Goal: Task Accomplishment & Management: Use online tool/utility

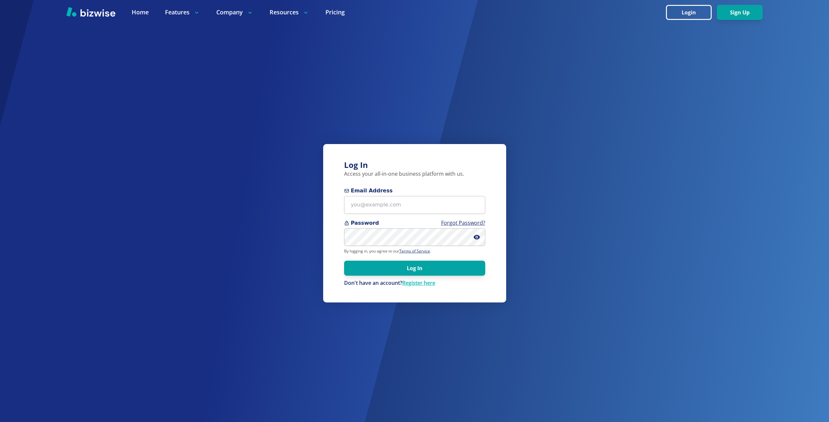
drag, startPoint x: 694, startPoint y: 12, endPoint x: 721, endPoint y: 22, distance: 29.4
click at [694, 12] on button "Login" at bounding box center [689, 12] width 46 height 15
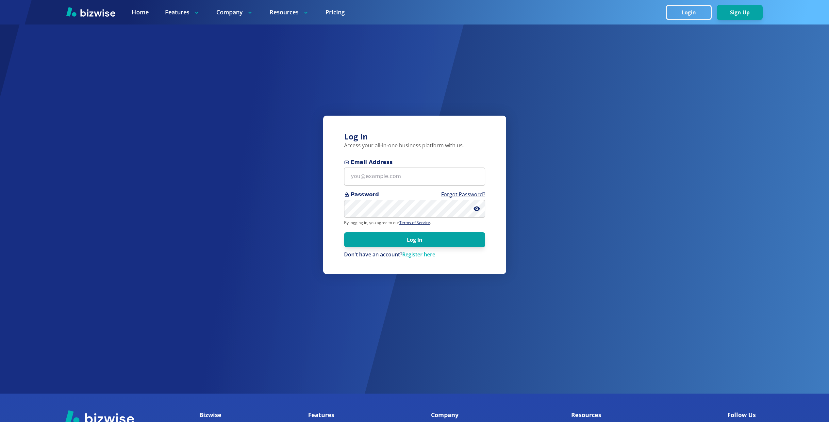
scroll to position [33, 0]
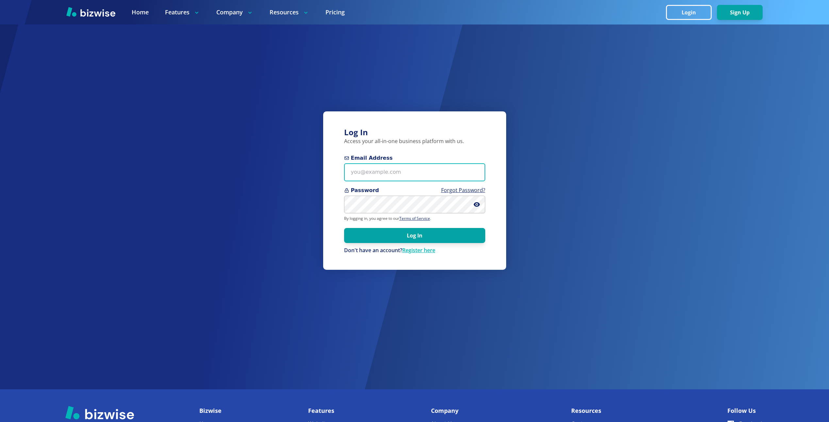
click at [383, 174] on input "Email Address" at bounding box center [414, 172] width 141 height 18
type input "[EMAIL_ADDRESS][DOMAIN_NAME]"
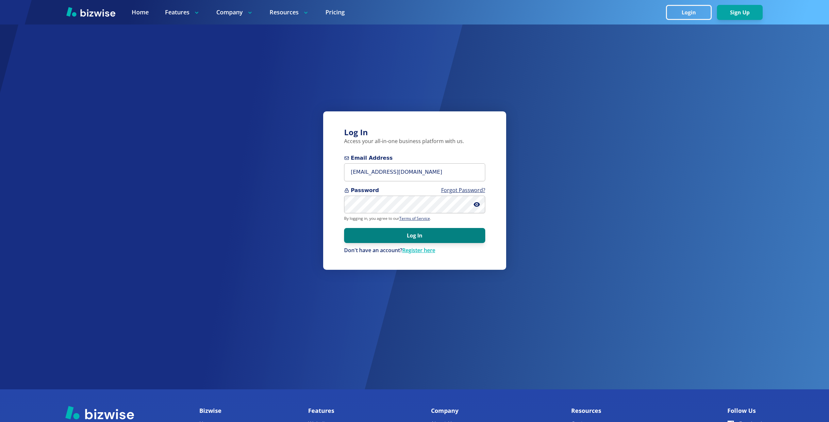
click at [436, 232] on button "Log In" at bounding box center [414, 235] width 141 height 15
click at [478, 201] on icon at bounding box center [477, 204] width 7 height 7
click at [379, 232] on button "Log In" at bounding box center [414, 235] width 141 height 15
click at [406, 236] on button "Log In" at bounding box center [414, 235] width 141 height 15
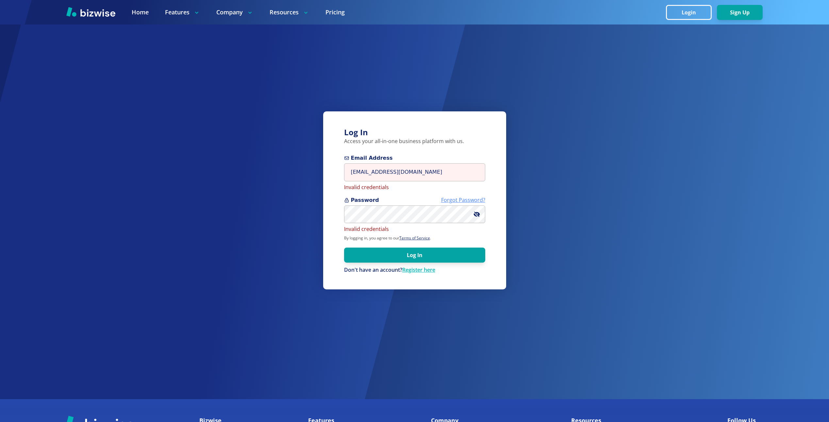
click at [461, 198] on link "Forgot Password?" at bounding box center [463, 199] width 44 height 7
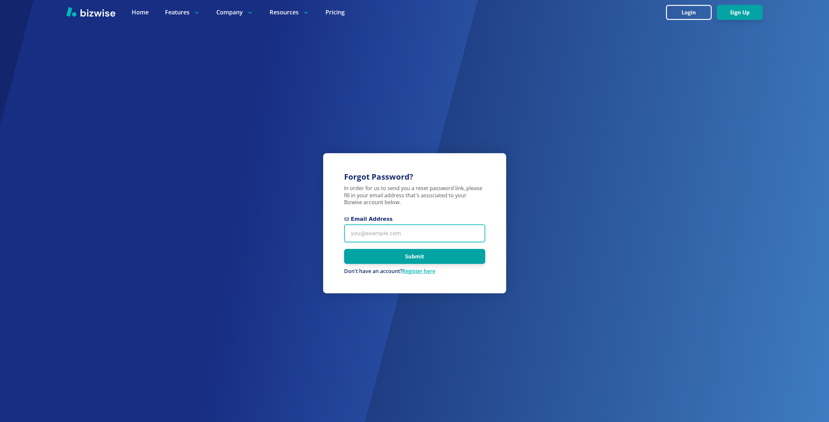
click at [373, 233] on input "Email Address" at bounding box center [414, 234] width 141 height 18
type input "[EMAIL_ADDRESS][DOMAIN_NAME]"
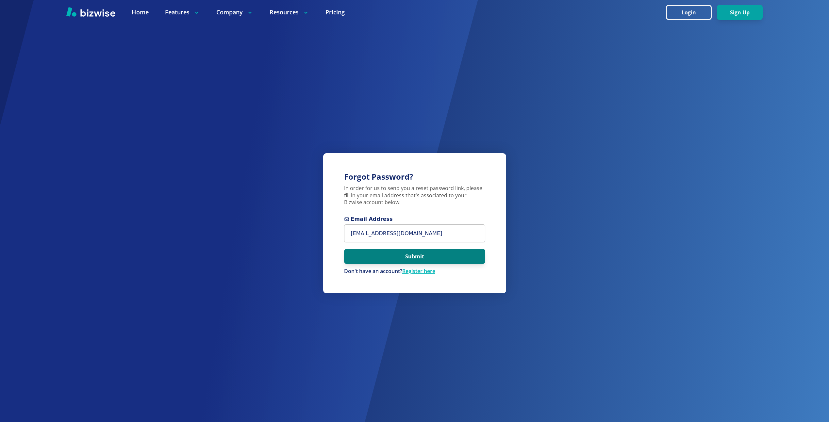
click at [371, 258] on button "Submit" at bounding box center [414, 256] width 141 height 15
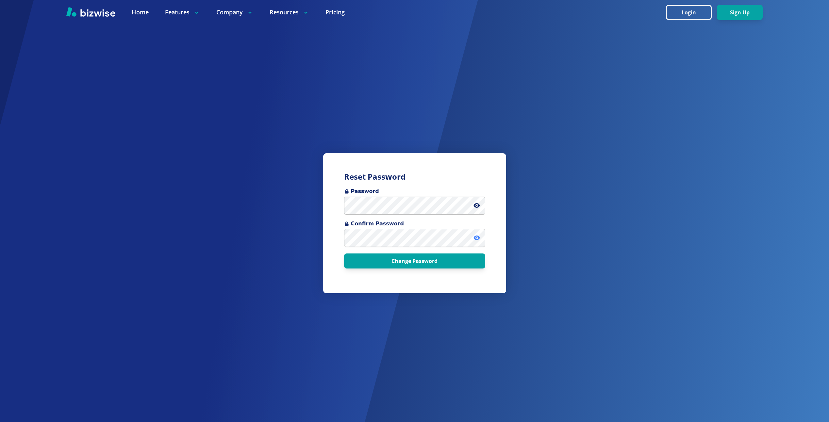
click at [478, 236] on icon at bounding box center [477, 238] width 7 height 7
click at [405, 261] on button "Change Password" at bounding box center [414, 261] width 141 height 15
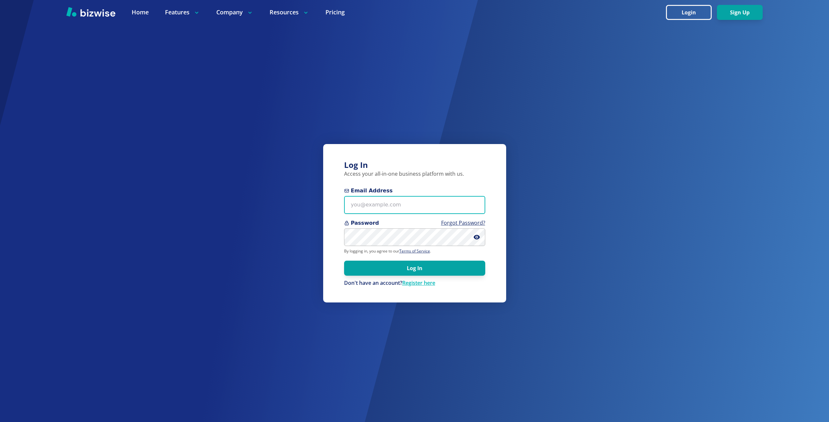
click at [367, 203] on input "Email Address" at bounding box center [414, 205] width 141 height 18
type input "[EMAIL_ADDRESS][DOMAIN_NAME]"
click at [344, 261] on button "Log In" at bounding box center [414, 268] width 141 height 15
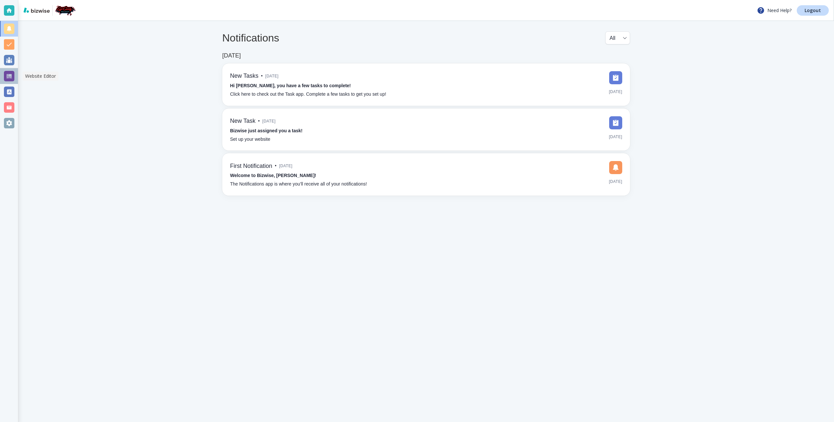
click at [10, 77] on div at bounding box center [9, 76] width 10 height 10
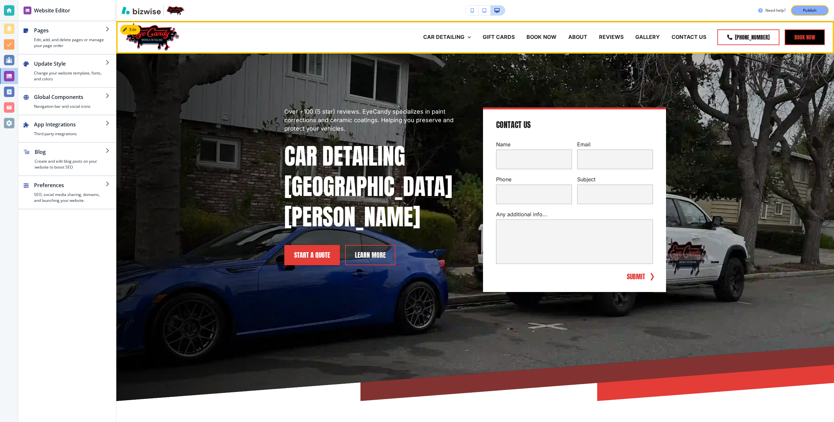
click at [802, 36] on button "Book now" at bounding box center [805, 37] width 40 height 16
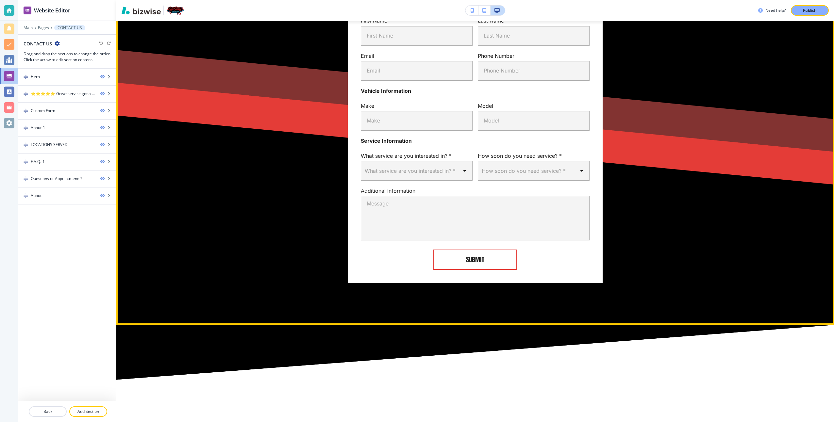
scroll to position [468, 0]
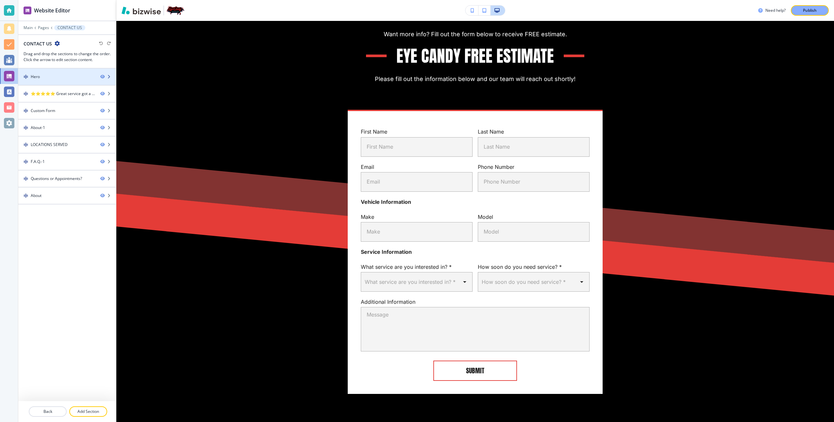
click at [52, 80] on div at bounding box center [67, 82] width 98 height 5
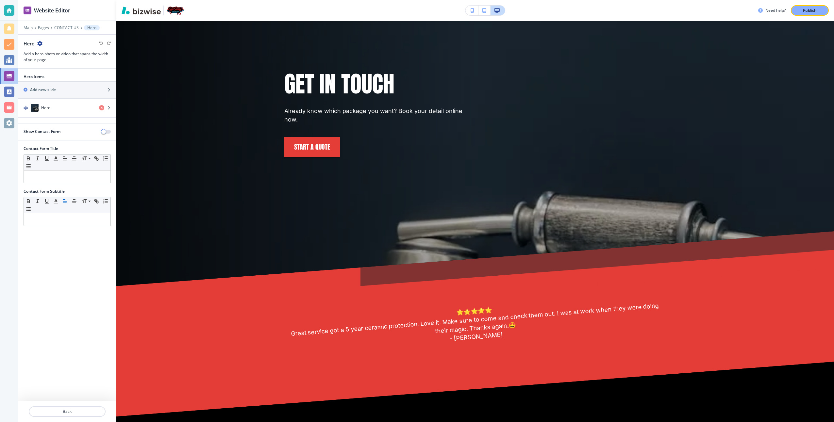
scroll to position [33, 0]
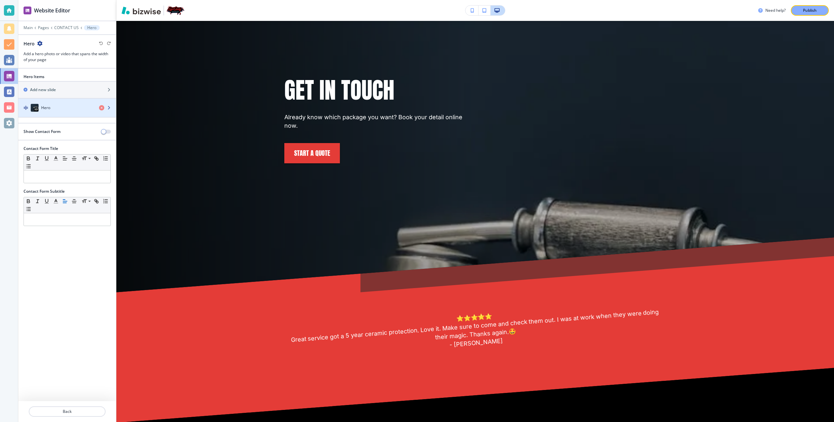
click at [60, 105] on div "Hero" at bounding box center [56, 108] width 76 height 8
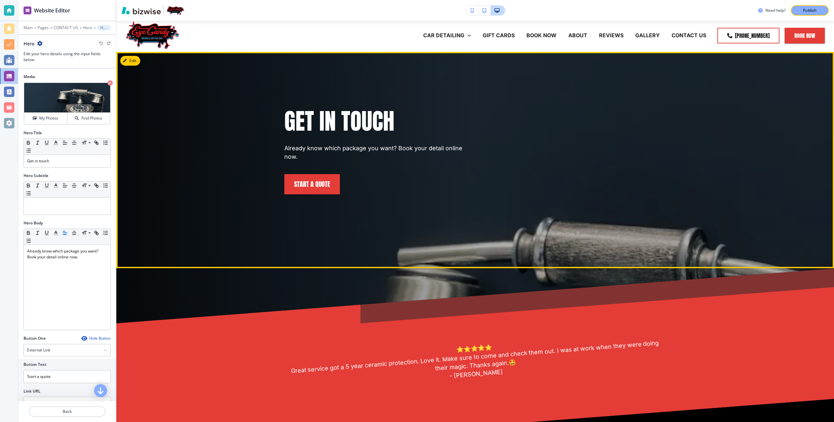
scroll to position [0, 0]
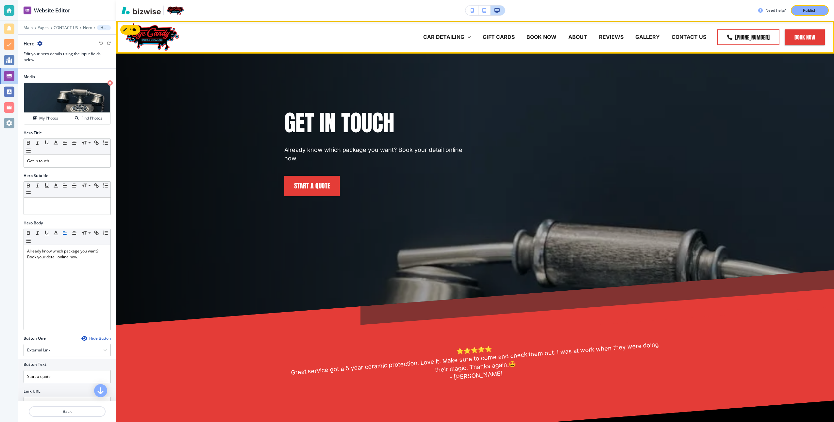
click at [164, 33] on img at bounding box center [152, 36] width 53 height 27
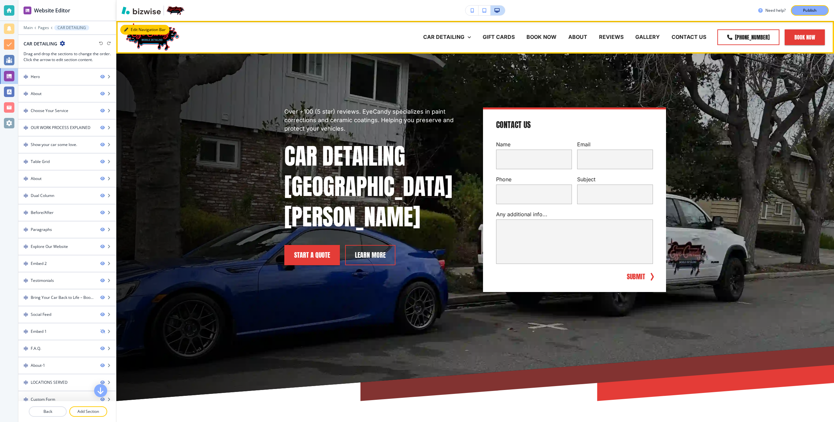
click at [152, 31] on div "Edit Navigation Bar CAR DETAILING CERAMIC COATING COMPLETE DETAIL EXTERIOR DETA…" at bounding box center [475, 37] width 718 height 33
click at [135, 31] on button "Edit Navigation Bar" at bounding box center [144, 30] width 49 height 10
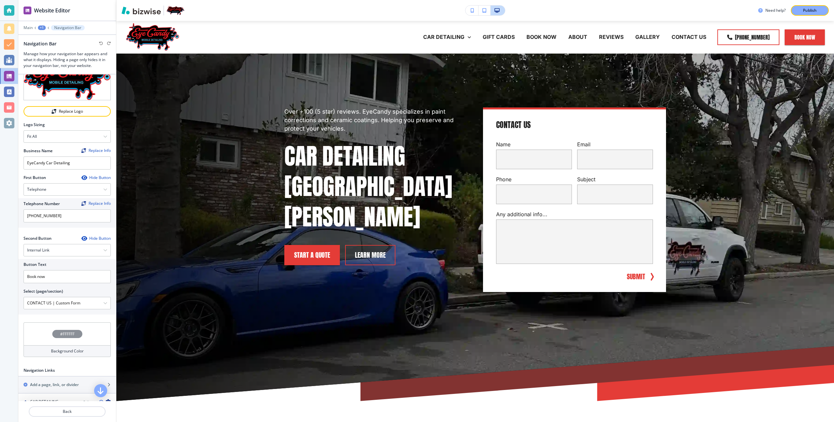
scroll to position [131, 0]
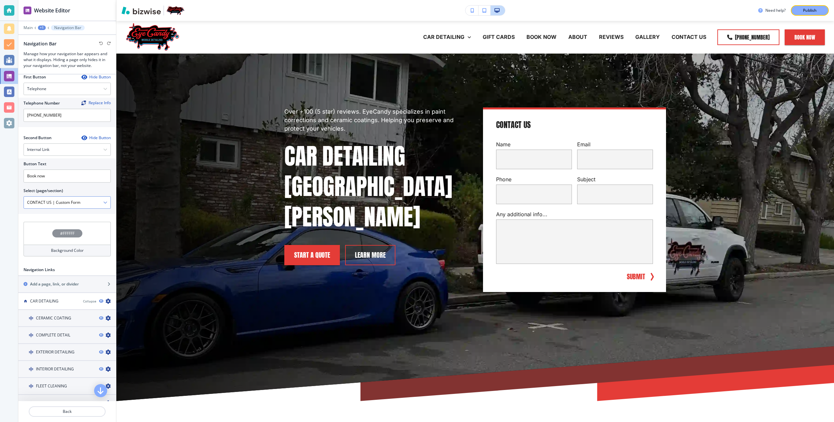
click at [92, 201] on \(page\/section\) "CONTACT US | Custom Form" at bounding box center [63, 202] width 79 height 11
click at [103, 201] on icon "button" at bounding box center [105, 203] width 4 height 4
click at [90, 188] on div "Select (page/section)" at bounding box center [67, 191] width 87 height 6
click at [103, 201] on icon "button" at bounding box center [105, 203] width 4 height 4
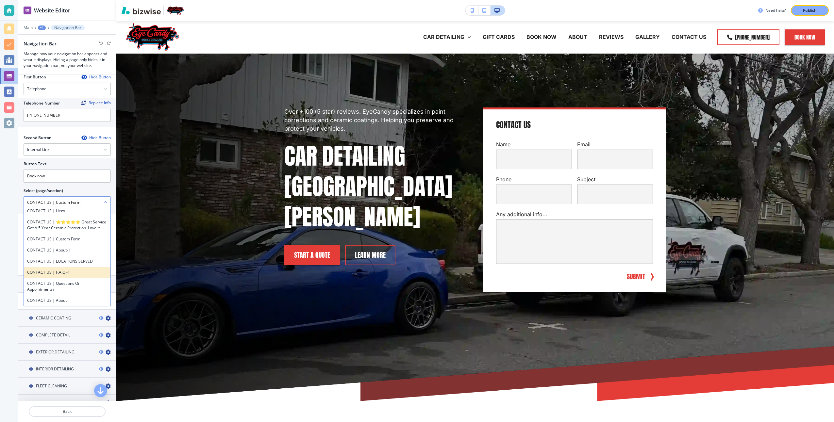
scroll to position [1942, 0]
click at [93, 188] on div "Select (page/section)" at bounding box center [67, 191] width 87 height 6
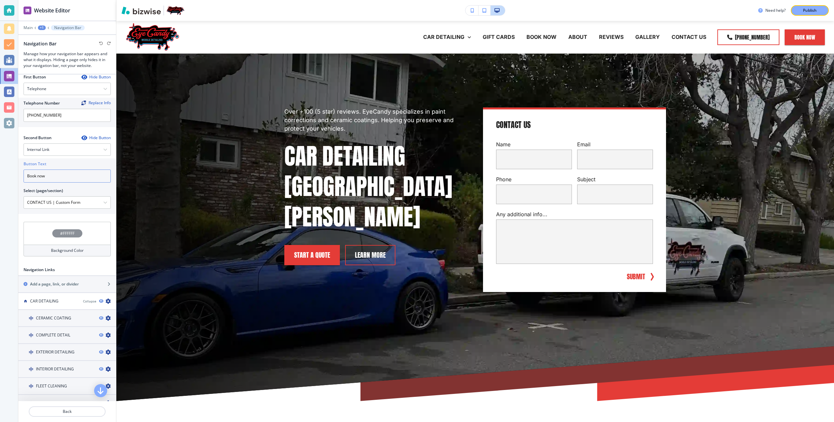
click at [83, 174] on input "Book now" at bounding box center [67, 176] width 87 height 13
click at [77, 147] on div "Internal Link" at bounding box center [67, 150] width 87 height 12
drag, startPoint x: 68, startPoint y: 168, endPoint x: 68, endPoint y: 172, distance: 3.6
click at [68, 172] on h4 "External Link" at bounding box center [67, 172] width 80 height 6
click at [61, 172] on input "text" at bounding box center [67, 176] width 87 height 13
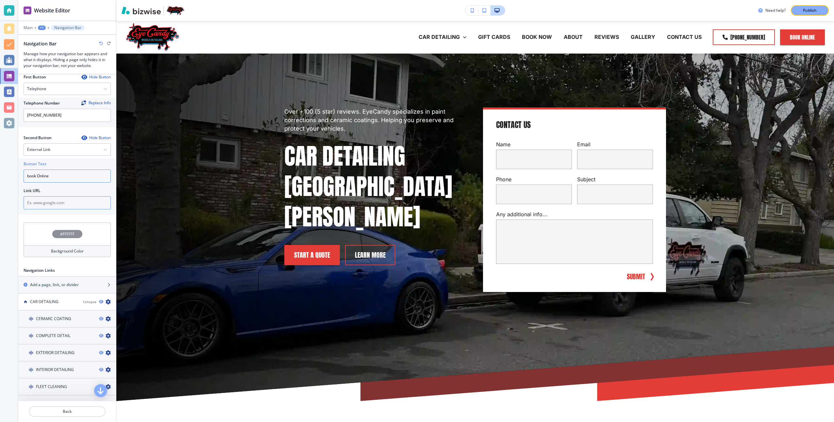
type input "book Online"
click at [61, 201] on input "text" at bounding box center [67, 202] width 87 height 13
click at [62, 200] on input "text" at bounding box center [67, 202] width 87 height 13
paste input "[URL][DOMAIN_NAME]"
type input "[URL][DOMAIN_NAME]"
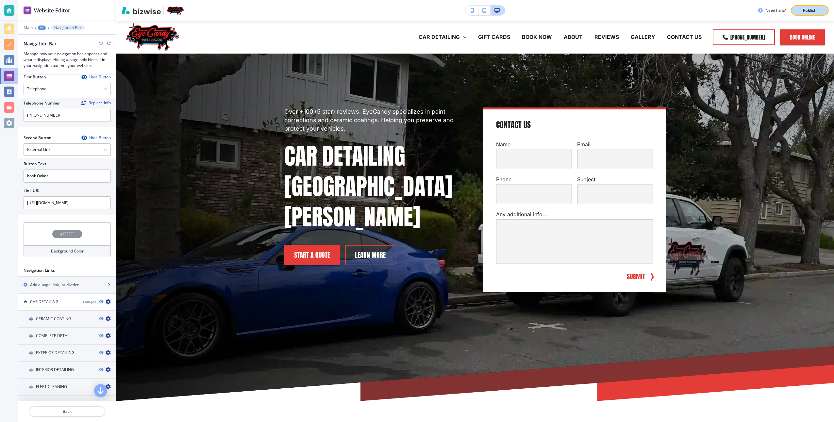
click at [817, 8] on div "Publish" at bounding box center [810, 11] width 21 height 6
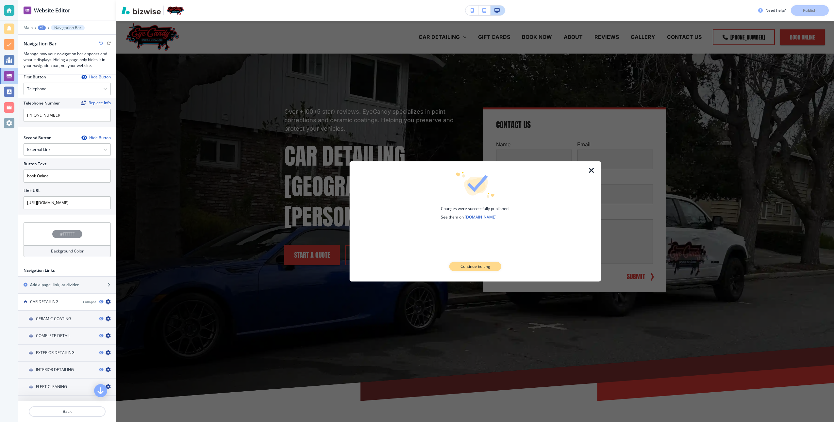
click at [486, 268] on p "Continue Editing" at bounding box center [476, 267] width 30 height 6
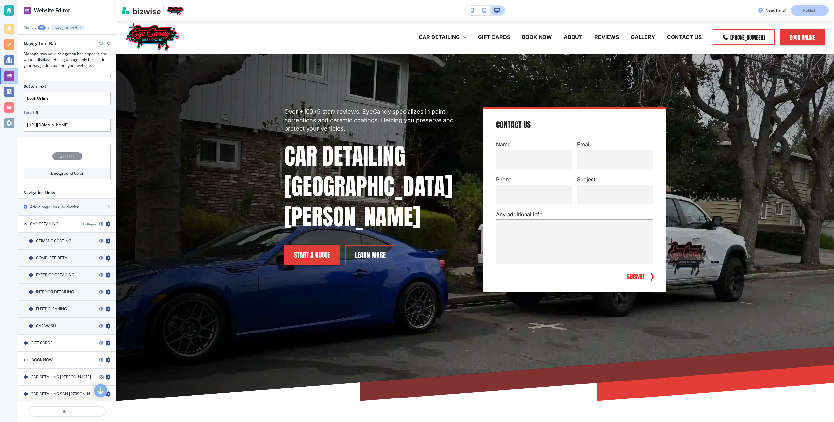
scroll to position [229, 0]
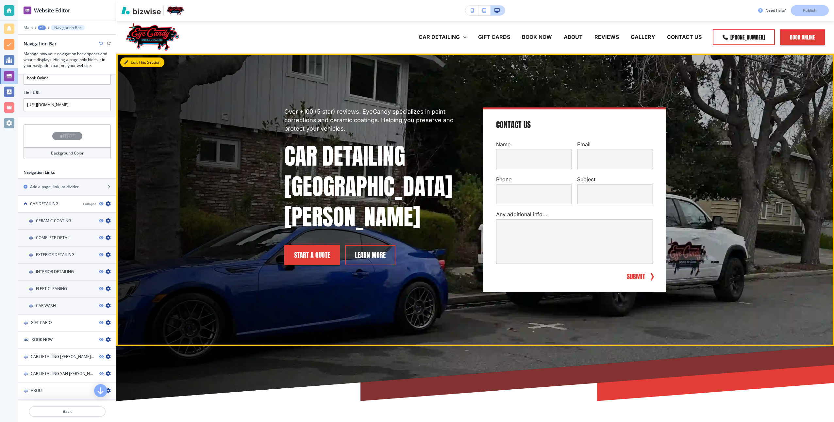
click at [130, 64] on button "Edit This Section" at bounding box center [142, 63] width 44 height 10
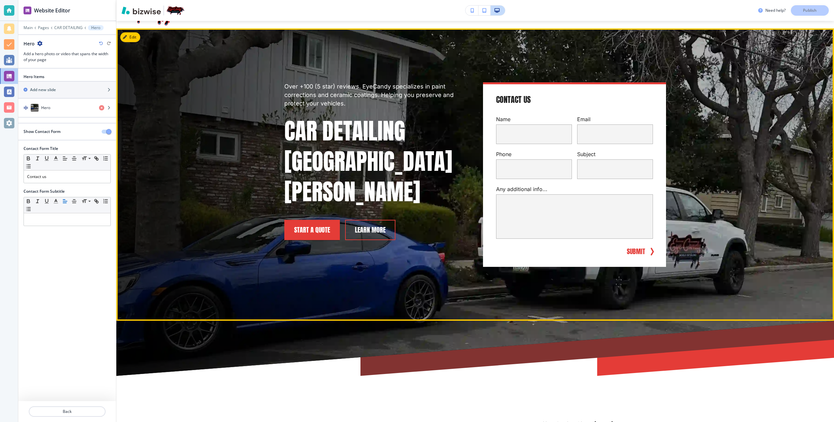
scroll to position [33, 0]
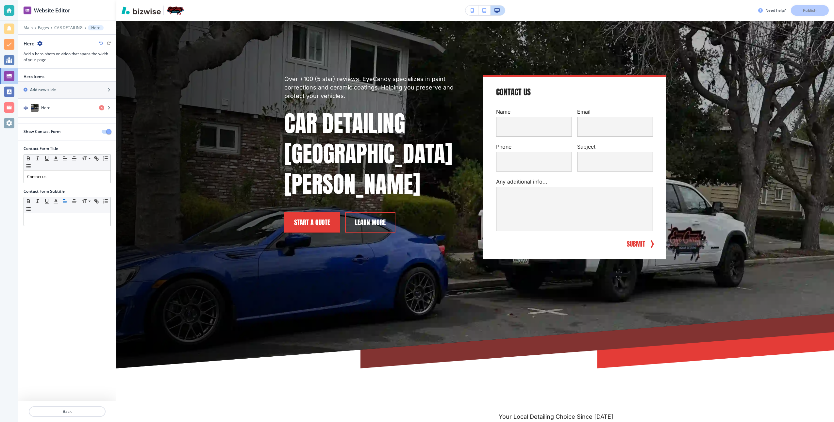
click at [92, 130] on div "Show Contact Form" at bounding box center [57, 132] width 78 height 6
click at [76, 131] on div "Show Contact Form" at bounding box center [57, 132] width 78 height 6
click at [65, 108] on div "Hero" at bounding box center [56, 108] width 76 height 8
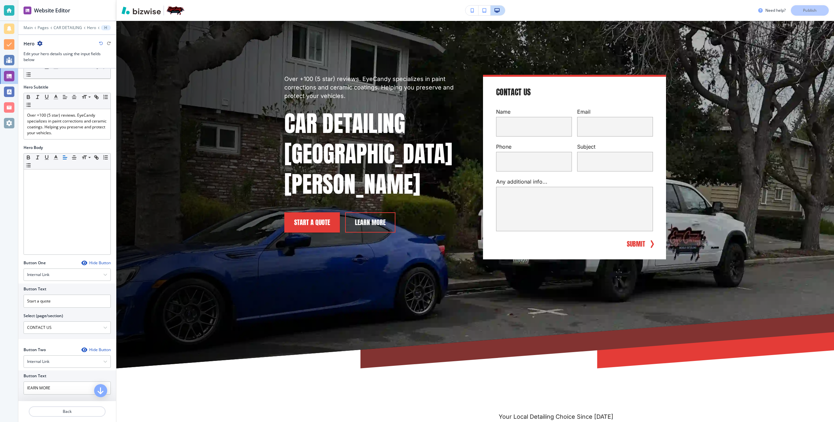
scroll to position [161, 0]
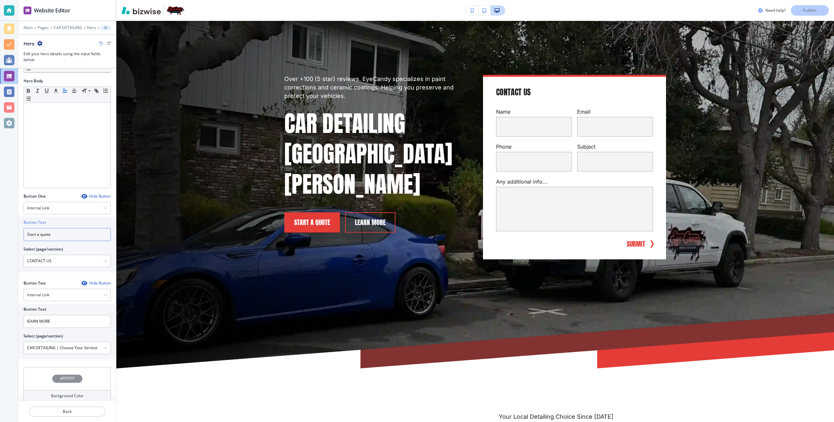
click at [61, 229] on input "Start a quote" at bounding box center [67, 234] width 87 height 13
click at [64, 220] on div "Button Text" at bounding box center [67, 223] width 87 height 6
click at [68, 204] on div "Internal Link" at bounding box center [67, 208] width 87 height 12
click at [50, 228] on h4 "External Link" at bounding box center [67, 231] width 80 height 6
click at [49, 228] on input "text" at bounding box center [67, 234] width 87 height 13
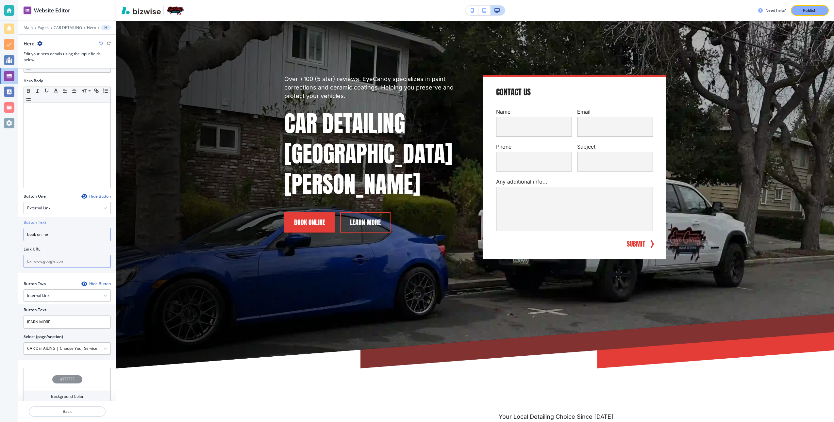
type input "book online"
click at [64, 255] on input "text" at bounding box center [67, 261] width 87 height 13
click at [49, 255] on input "text" at bounding box center [67, 261] width 87 height 13
paste input "[URL][DOMAIN_NAME]"
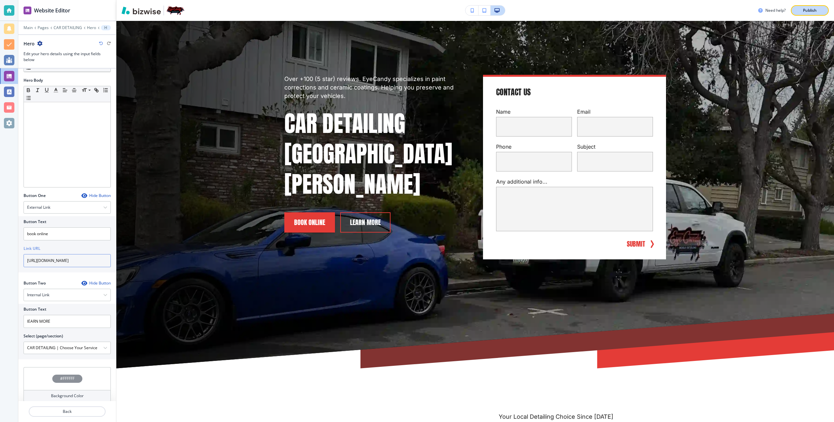
type input "[URL][DOMAIN_NAME]"
click at [826, 10] on button "Publish" at bounding box center [810, 10] width 38 height 10
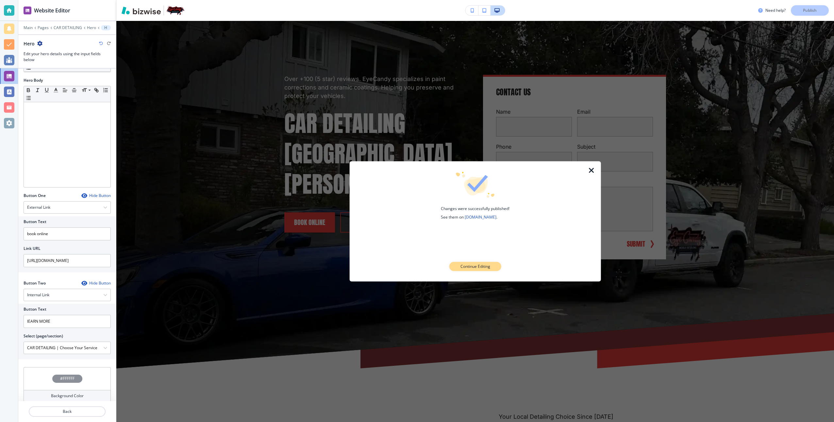
click at [485, 267] on p "Continue Editing" at bounding box center [476, 267] width 30 height 6
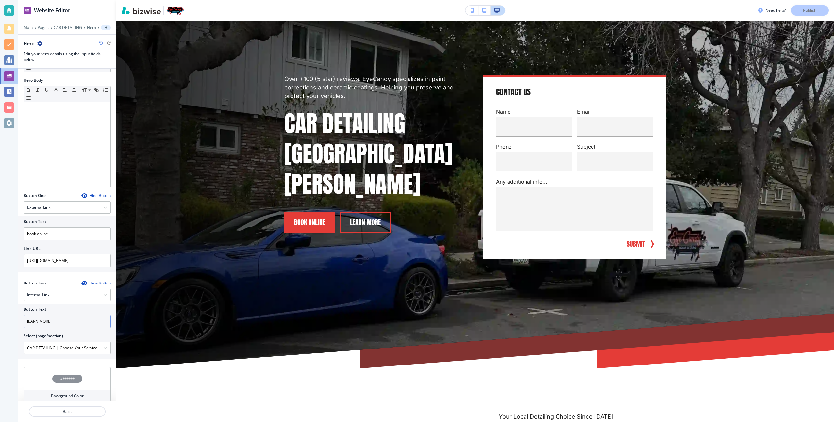
click at [54, 315] on input "lEARN MORE" at bounding box center [67, 321] width 87 height 13
click at [62, 333] on h2 "Select (page/section)" at bounding box center [44, 336] width 40 height 6
click at [93, 343] on \(page\/section\) "CAR DETAILING | Choose Your Service" at bounding box center [63, 348] width 79 height 11
click at [103, 346] on icon "button" at bounding box center [105, 348] width 4 height 4
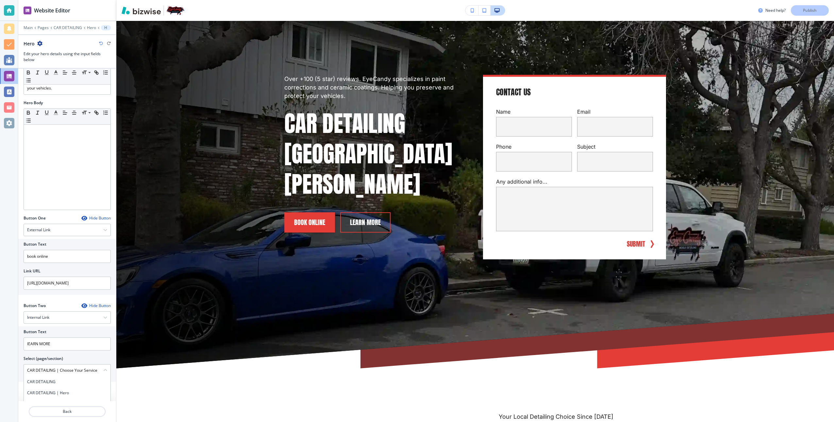
scroll to position [207, 0]
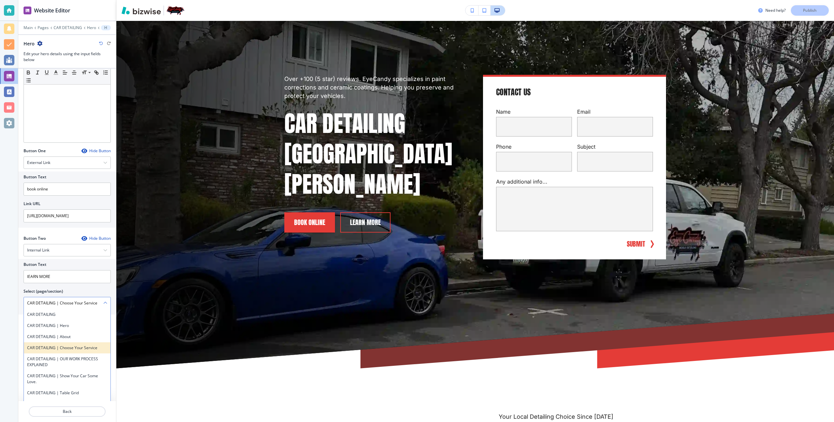
click at [76, 345] on h4 "CAR DETAILING | Choose Your Service" at bounding box center [67, 348] width 80 height 6
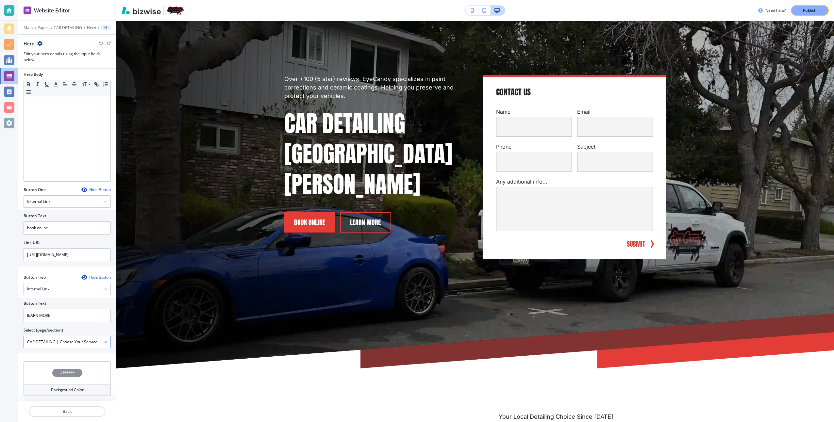
scroll to position [162, 0]
click at [100, 345] on div "CAR DETAILING | Choose Your Service" at bounding box center [67, 348] width 87 height 12
click at [70, 245] on div "Media Crop My Photos Find Photos Hero Title Small Normal Large Huge Car Detaili…" at bounding box center [67, 235] width 98 height 333
click at [103, 293] on icon "button" at bounding box center [105, 295] width 4 height 4
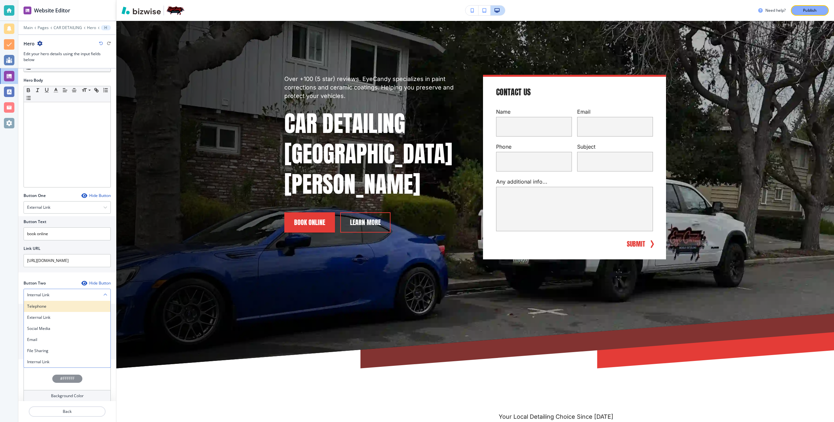
click at [51, 304] on h4 "Telephone" at bounding box center [67, 307] width 80 height 6
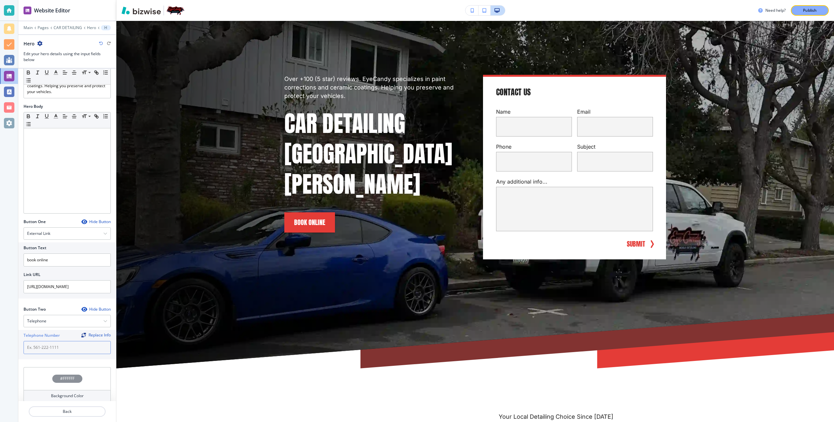
click at [42, 341] on input "text" at bounding box center [67, 347] width 87 height 13
click at [85, 315] on div "Telephone" at bounding box center [67, 321] width 87 height 12
click at [47, 231] on h4 "External Link" at bounding box center [38, 234] width 23 height 6
click at [46, 298] on h4 "Internal Link" at bounding box center [67, 301] width 80 height 6
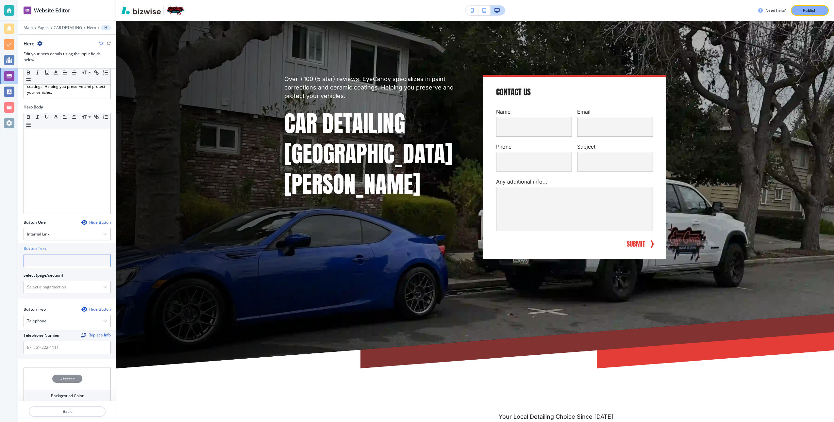
click at [46, 254] on input "text" at bounding box center [67, 260] width 87 height 13
type input "L"
click at [89, 231] on div "Internal Link" at bounding box center [67, 235] width 87 height 12
click at [51, 254] on h4 "External Link" at bounding box center [67, 257] width 80 height 6
click at [44, 254] on input "text" at bounding box center [67, 260] width 87 height 13
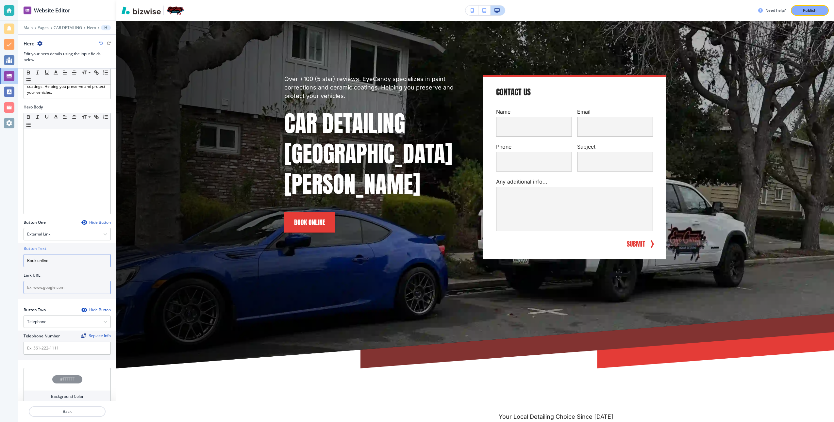
type input "Book online"
click at [54, 281] on input "text" at bounding box center [67, 287] width 87 height 13
type input "V"
paste input "[URL][DOMAIN_NAME]"
type input "[URL][DOMAIN_NAME]"
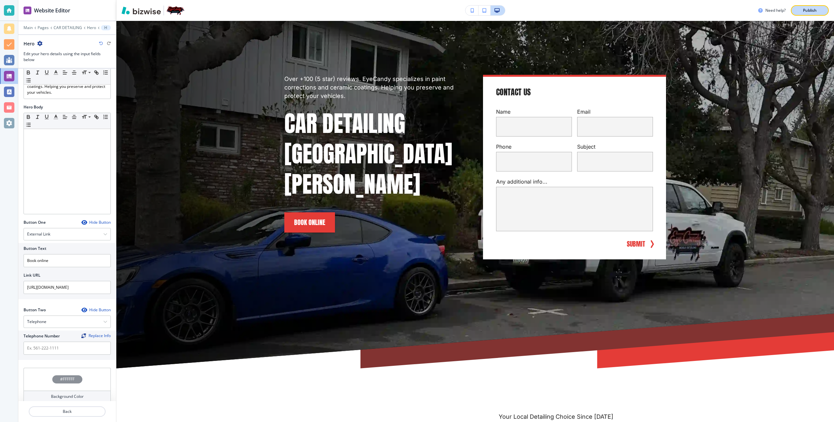
click at [816, 11] on p "Publish" at bounding box center [810, 11] width 14 height 6
click at [60, 316] on div "Telephone" at bounding box center [67, 322] width 87 height 12
click at [49, 386] on h4 "Internal Link" at bounding box center [67, 389] width 80 height 6
click at [51, 342] on input "text" at bounding box center [67, 348] width 87 height 13
type input "L"
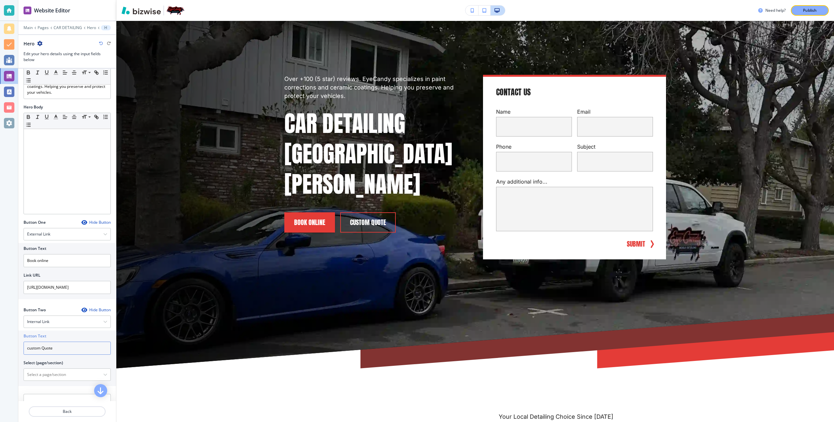
type input "custom Quote"
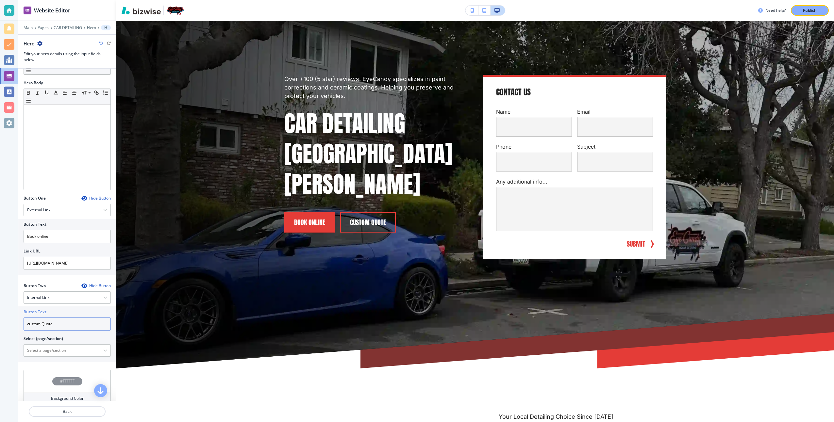
scroll to position [162, 0]
click at [82, 348] on div "CAR DETAILING CAR DETAILING | Hero CAR DETAILING | About CAR DETAILING | Choose…" at bounding box center [67, 348] width 87 height 12
click at [71, 382] on h4 "CONTACT US | Custom Form" at bounding box center [67, 385] width 80 height 6
type \(page\/section\) "CONTACT US | Custom Form"
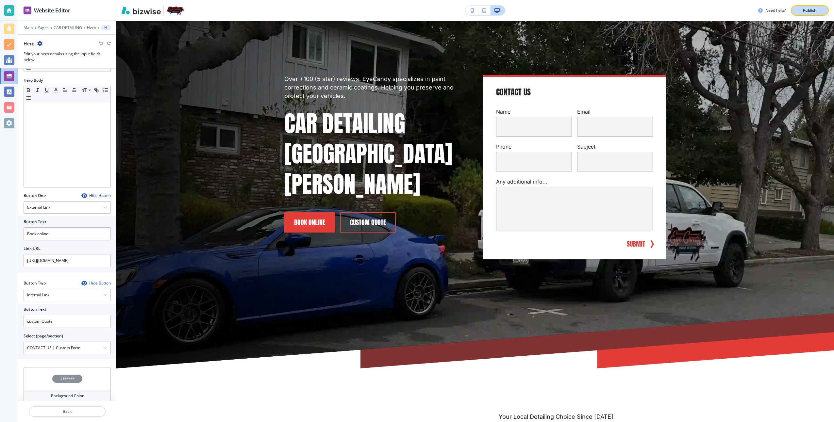
click at [806, 11] on p "Publish" at bounding box center [810, 11] width 14 height 6
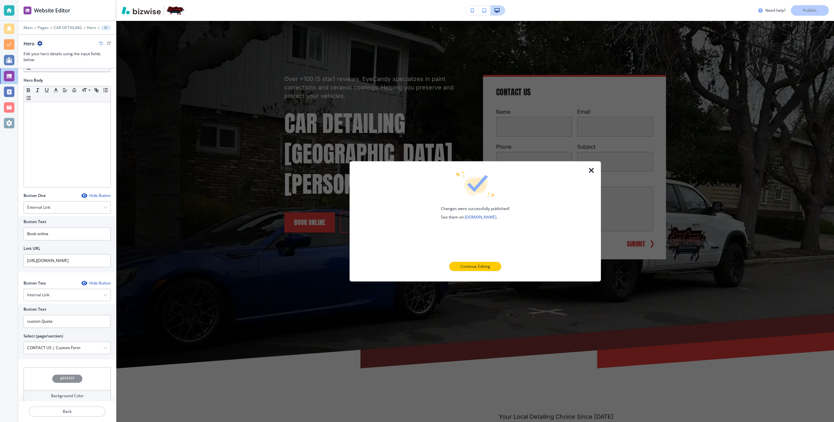
click at [590, 169] on icon "button" at bounding box center [592, 171] width 8 height 8
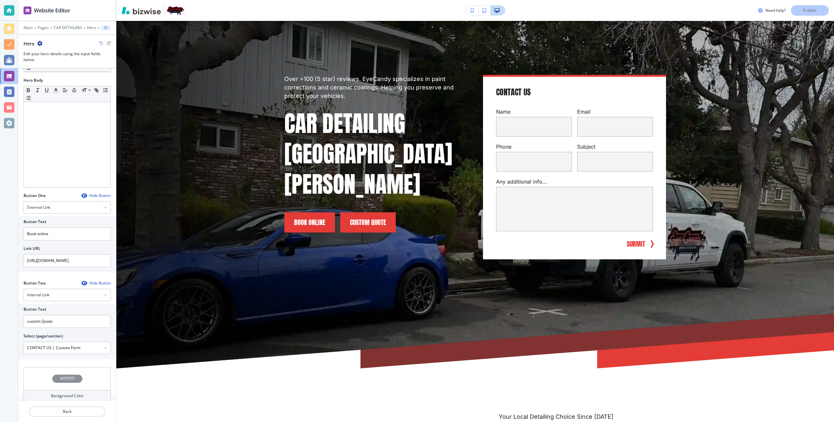
click at [368, 212] on button "custom Quote" at bounding box center [368, 222] width 56 height 20
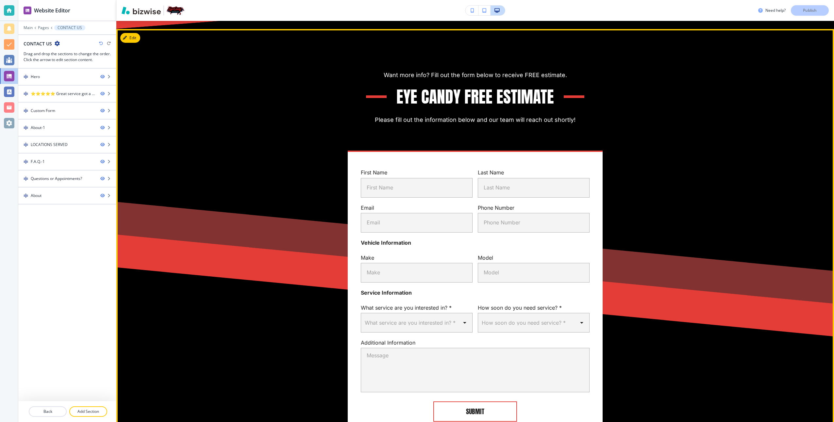
scroll to position [435, 0]
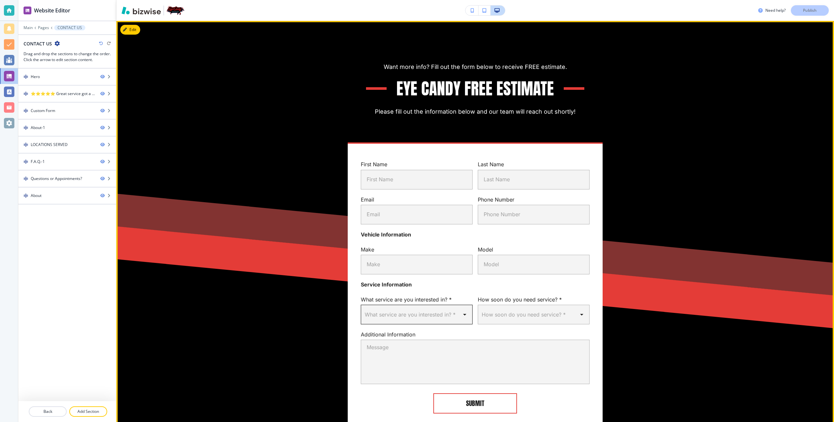
click at [465, 0] on body "Website Editor Main Pages CONTACT US CONTACT US Drag and drop the sections to c…" at bounding box center [417, 0] width 834 height 0
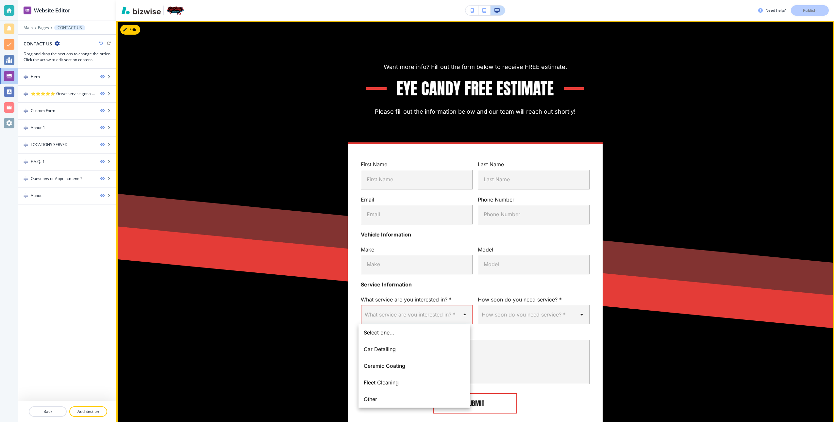
click at [437, 286] on div at bounding box center [417, 211] width 834 height 422
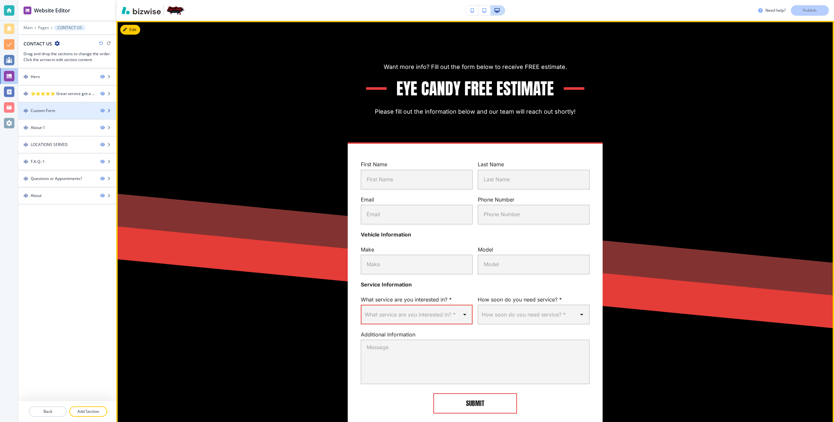
click at [81, 116] on div at bounding box center [67, 116] width 98 height 5
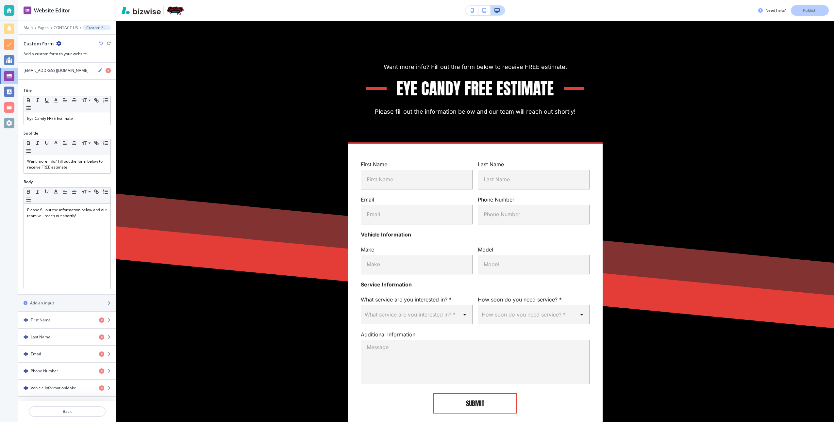
scroll to position [224, 0]
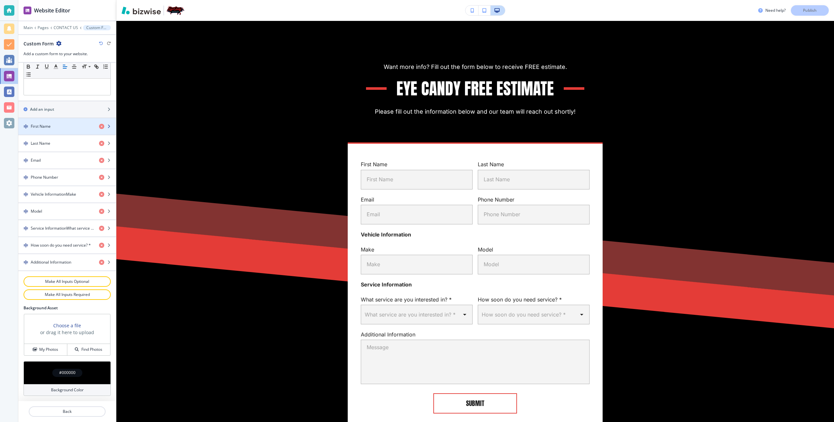
click at [71, 124] on div "First Name" at bounding box center [56, 127] width 76 height 6
click at [106, 125] on div "button" at bounding box center [107, 126] width 17 height 5
click at [107, 125] on icon "button" at bounding box center [109, 127] width 4 height 4
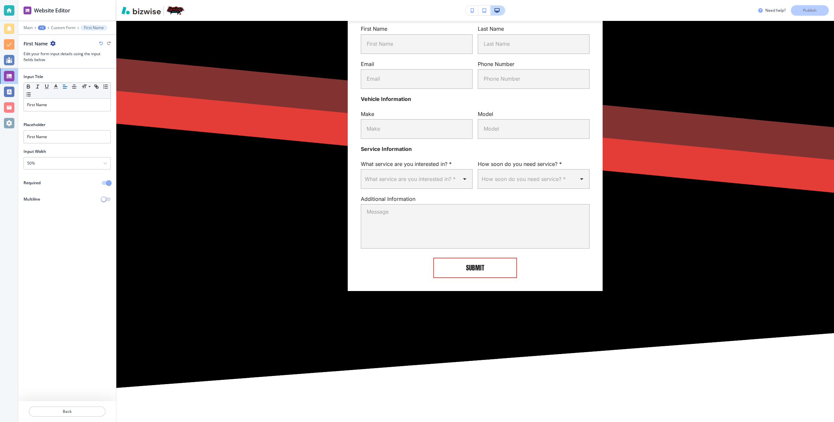
scroll to position [571, 0]
click at [57, 138] on input "First Name" at bounding box center [67, 136] width 87 height 13
type input "First & Last Name"
click at [86, 121] on div at bounding box center [67, 119] width 98 height 5
drag, startPoint x: 78, startPoint y: 28, endPoint x: 85, endPoint y: 61, distance: 33.7
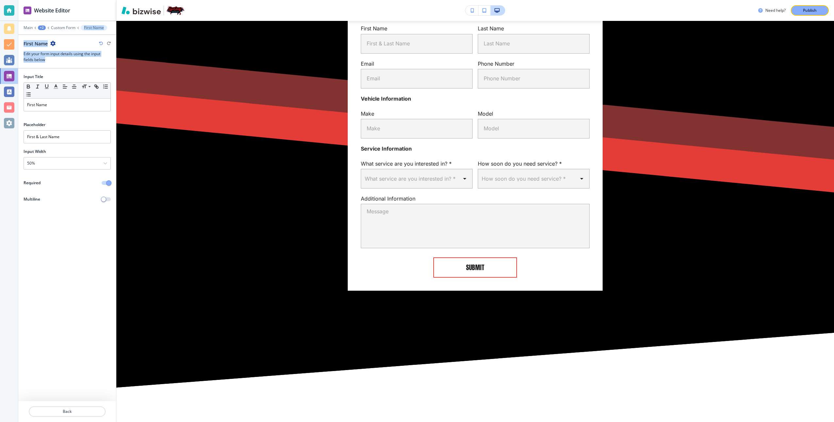
click at [85, 61] on div "Main +2 Custom Form First Name First Name Edit your form input details using th…" at bounding box center [67, 44] width 98 height 38
drag, startPoint x: 85, startPoint y: 61, endPoint x: 83, endPoint y: 72, distance: 11.2
click at [83, 72] on div at bounding box center [67, 71] width 98 height 5
click at [72, 139] on input "First & Last Name" at bounding box center [67, 136] width 87 height 13
click at [55, 103] on p "First Name" at bounding box center [67, 105] width 80 height 6
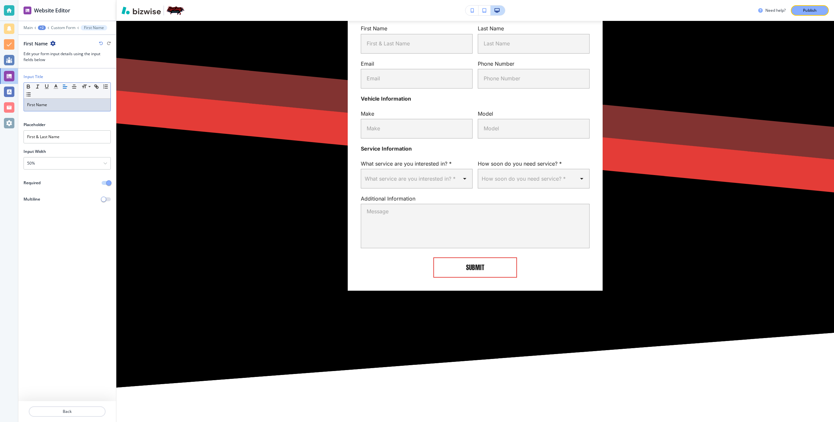
click at [55, 103] on p "First Name" at bounding box center [67, 105] width 80 height 6
click at [51, 105] on p "First & Last name" at bounding box center [67, 105] width 80 height 6
click at [47, 27] on icon at bounding box center [48, 27] width 3 height 3
click at [51, 27] on button "First & Last Name" at bounding box center [70, 27] width 39 height 5
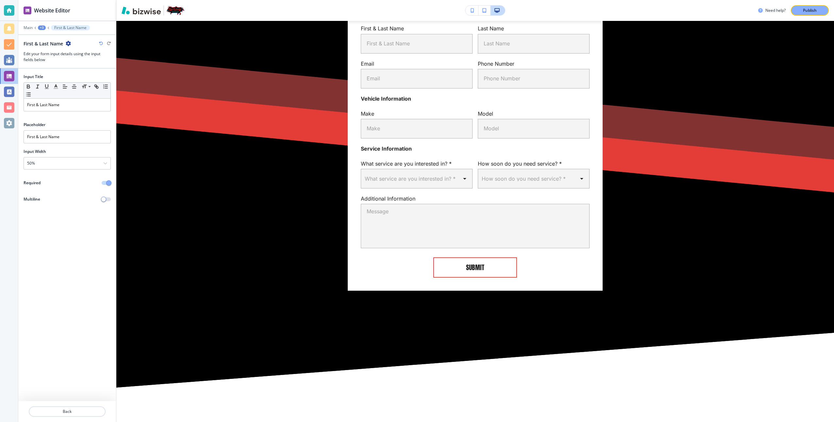
click at [48, 27] on icon at bounding box center [48, 27] width 3 height 3
click at [65, 28] on p "First & Last Name" at bounding box center [70, 27] width 32 height 5
click at [49, 27] on icon at bounding box center [48, 27] width 3 height 3
click at [43, 27] on div "+3" at bounding box center [42, 27] width 8 height 5
click at [104, 28] on div "Main +3 First & Last Name" at bounding box center [67, 27] width 87 height 5
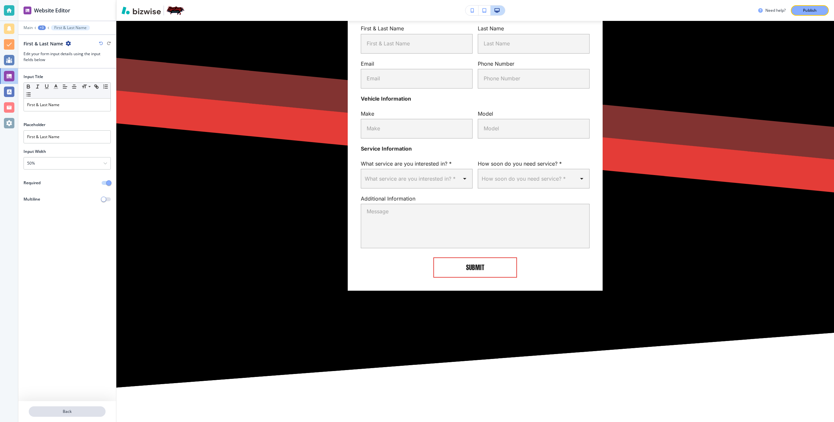
click at [83, 413] on p "Back" at bounding box center [67, 412] width 76 height 6
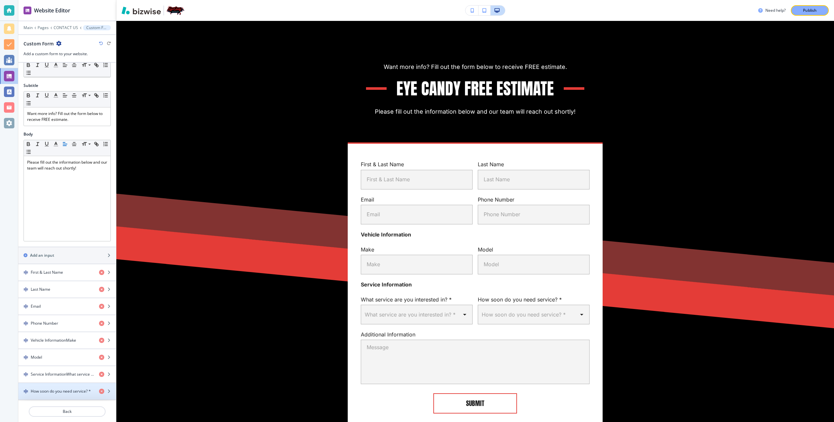
scroll to position [196, 0]
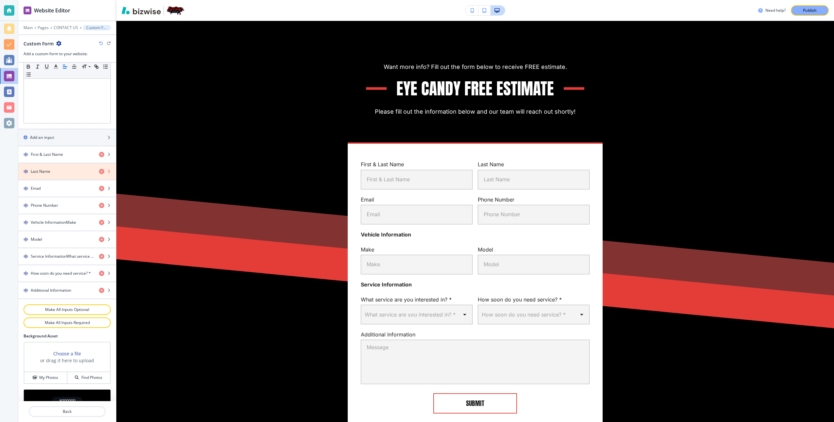
click at [99, 171] on icon "button" at bounding box center [101, 171] width 5 height 5
click at [99, 172] on icon "button" at bounding box center [101, 171] width 5 height 5
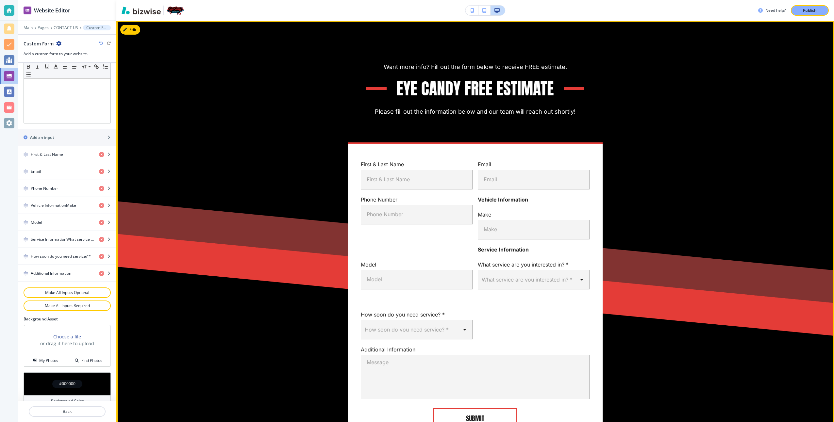
click at [490, 200] on strong "Vehicle Information" at bounding box center [503, 199] width 50 height 7
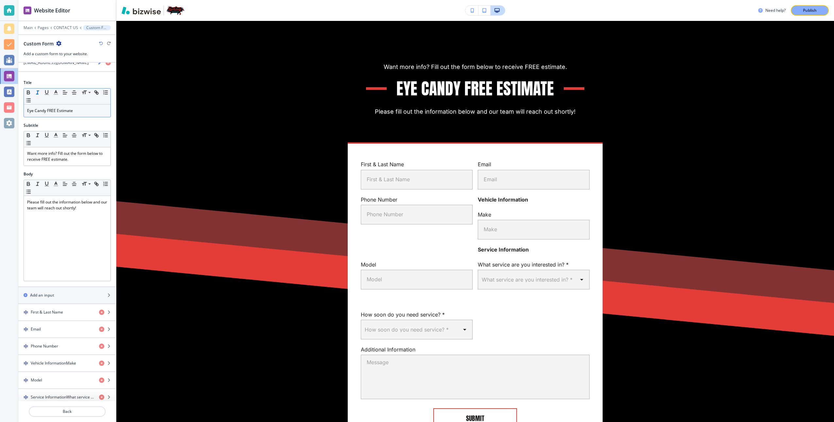
scroll to position [33, 0]
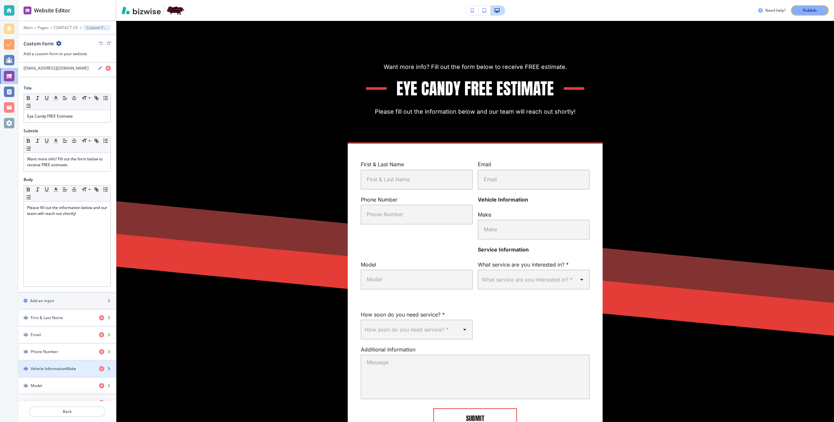
click at [69, 368] on h4 "Vehicle InformationMake" at bounding box center [53, 369] width 45 height 6
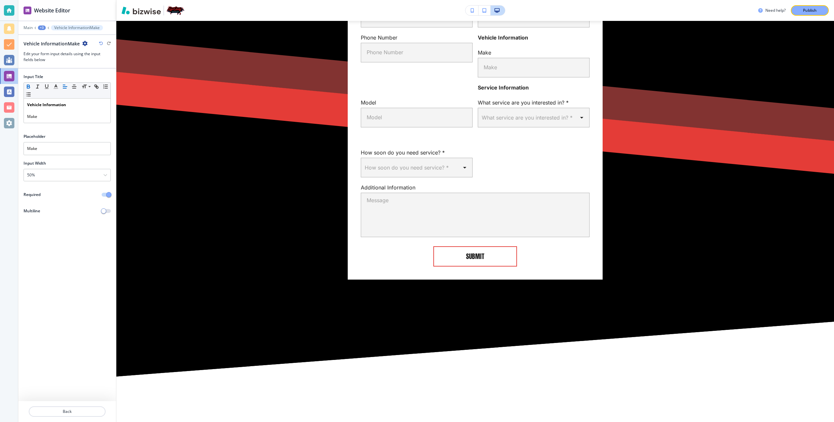
scroll to position [604, 0]
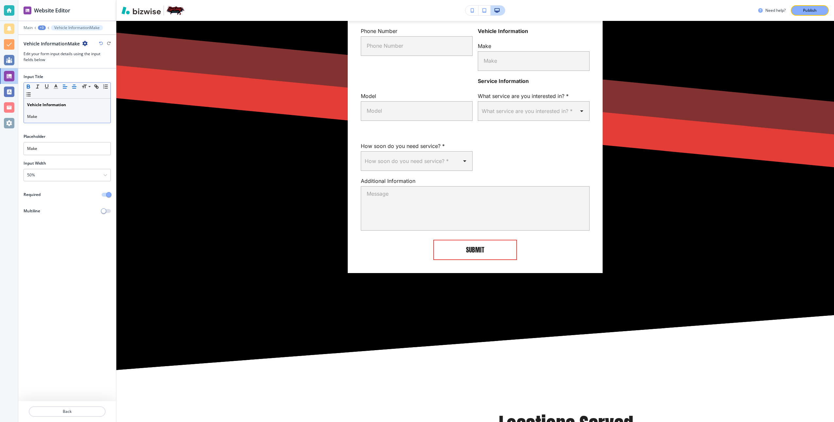
click at [75, 87] on line "button" at bounding box center [74, 87] width 4 height 0
click at [64, 87] on icon "button" at bounding box center [65, 87] width 6 height 6
click at [100, 44] on icon "button" at bounding box center [101, 44] width 4 height 4
click at [101, 43] on icon "button" at bounding box center [101, 44] width 4 height 4
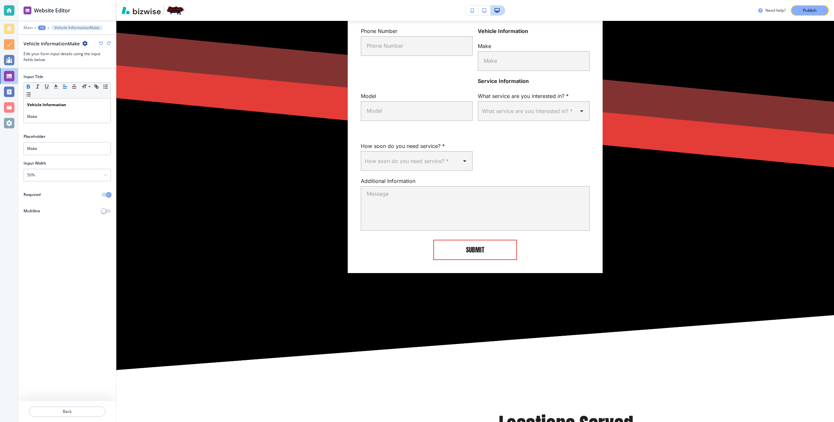
click at [101, 43] on icon "button" at bounding box center [101, 44] width 4 height 4
type input "Phone Number"
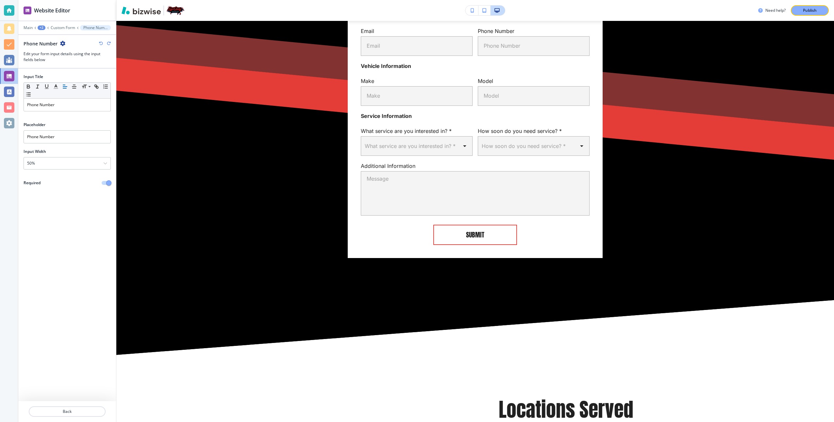
click at [101, 43] on icon "button" at bounding box center [101, 44] width 4 height 4
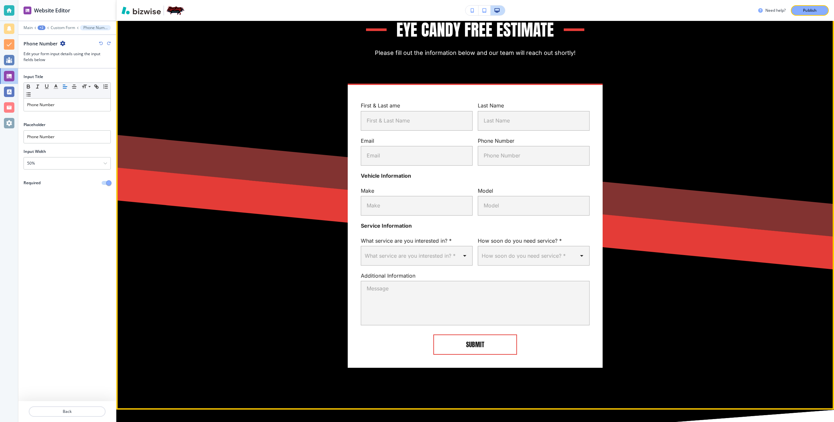
scroll to position [473, 0]
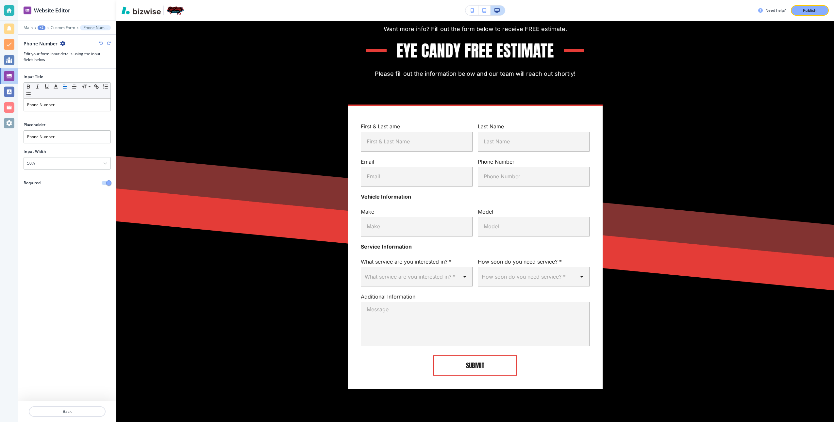
click at [102, 46] on div "Phone Number" at bounding box center [67, 43] width 87 height 7
click at [102, 45] on icon "button" at bounding box center [101, 44] width 4 height 4
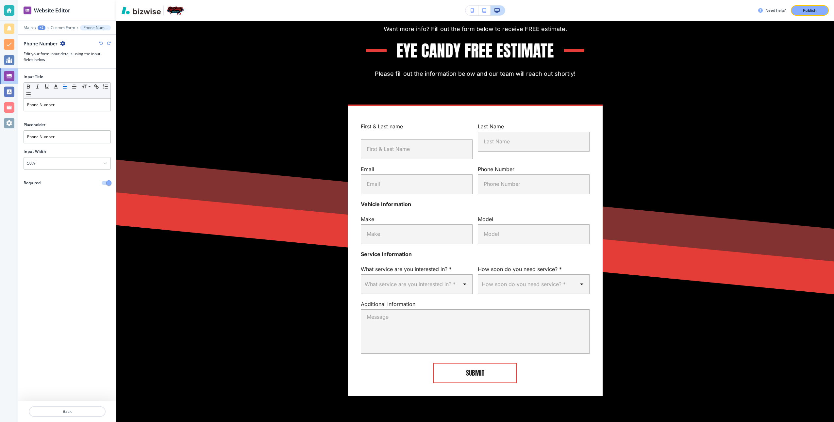
click at [102, 45] on icon "button" at bounding box center [101, 44] width 4 height 4
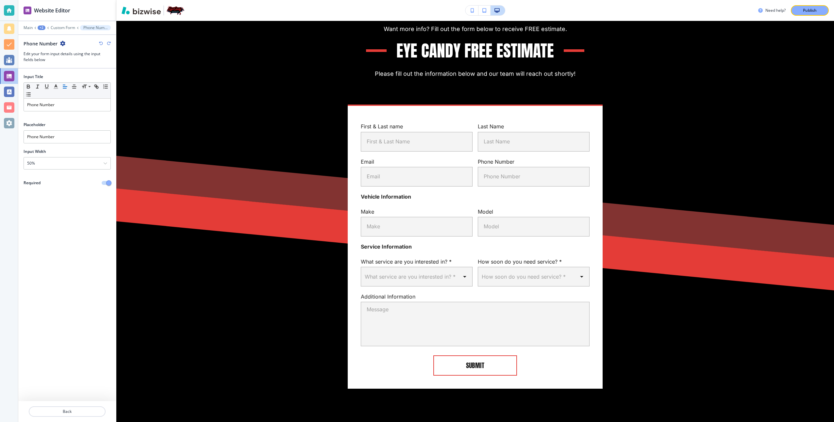
click at [102, 45] on icon "button" at bounding box center [101, 44] width 4 height 4
click at [100, 42] on icon "button" at bounding box center [101, 44] width 4 height 4
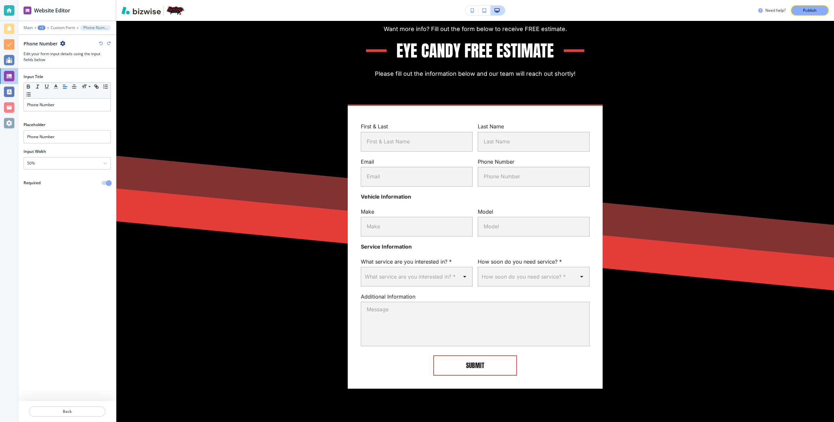
click at [100, 42] on icon "button" at bounding box center [101, 44] width 4 height 4
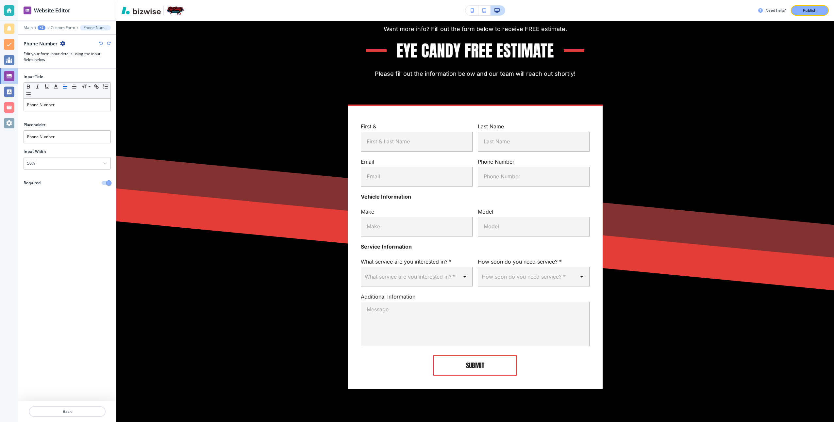
click at [100, 42] on icon "button" at bounding box center [101, 44] width 4 height 4
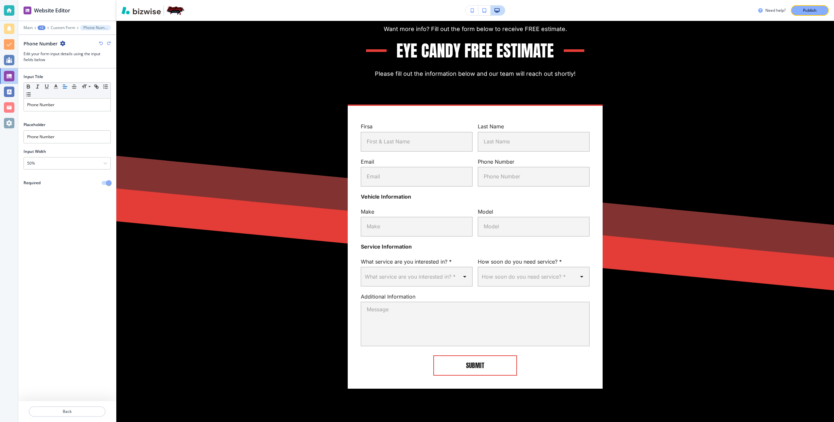
click at [100, 42] on icon "button" at bounding box center [101, 44] width 4 height 4
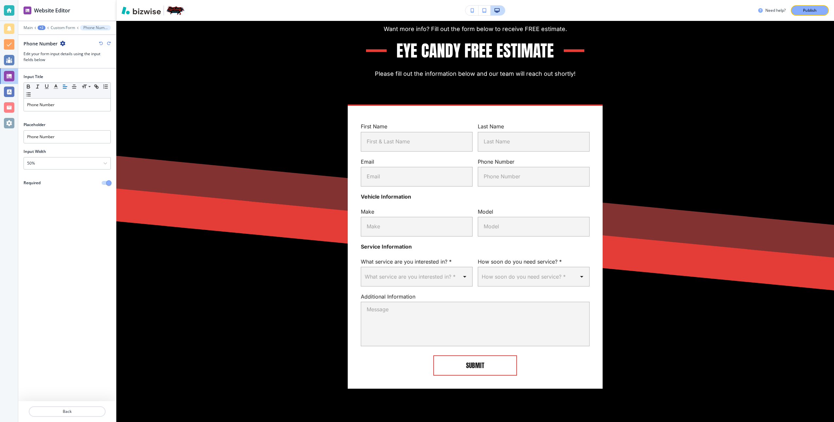
click at [100, 42] on icon "button" at bounding box center [101, 44] width 4 height 4
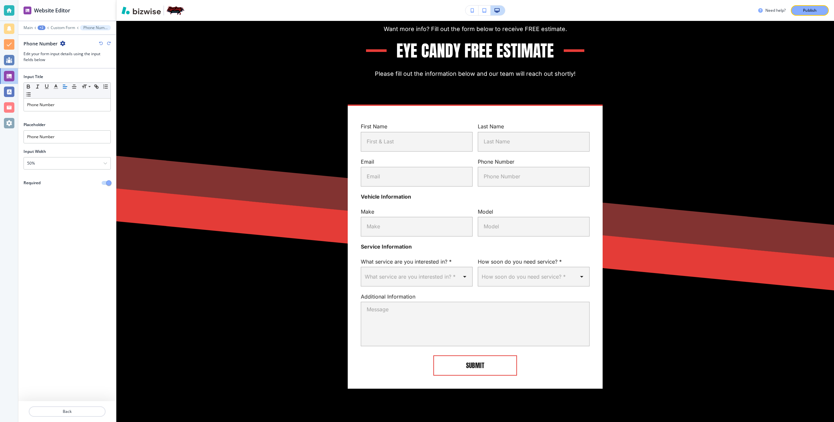
click at [100, 42] on icon "button" at bounding box center [101, 44] width 4 height 4
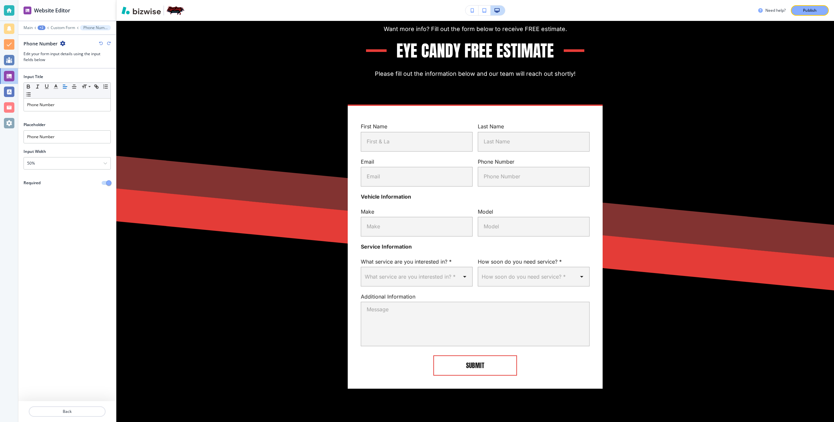
click at [100, 42] on icon "button" at bounding box center [101, 44] width 4 height 4
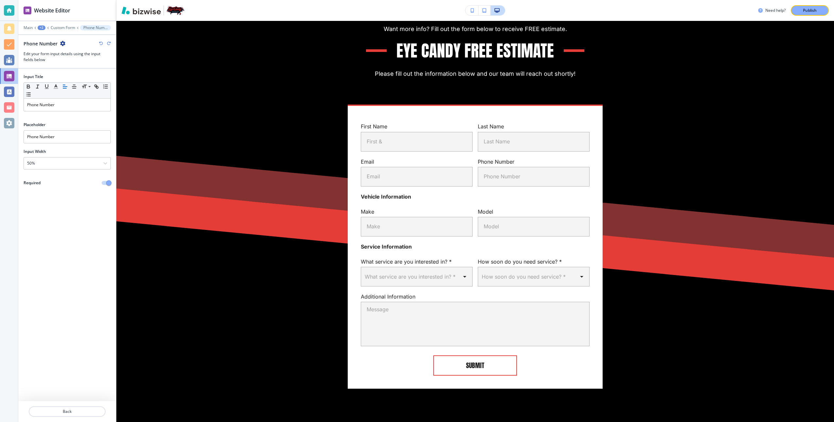
click at [100, 42] on icon "button" at bounding box center [101, 44] width 4 height 4
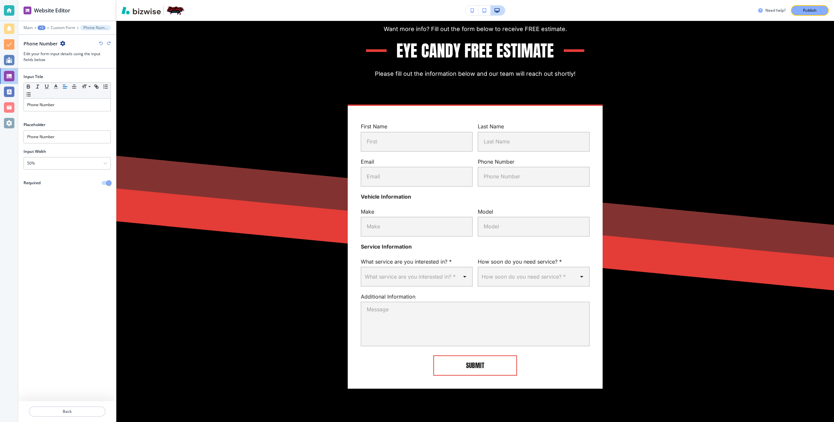
click at [100, 42] on icon "button" at bounding box center [101, 44] width 4 height 4
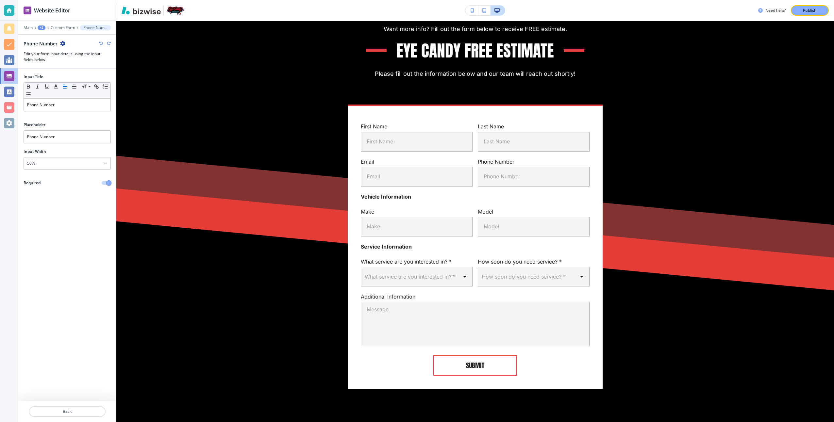
click at [100, 42] on icon "button" at bounding box center [101, 44] width 4 height 4
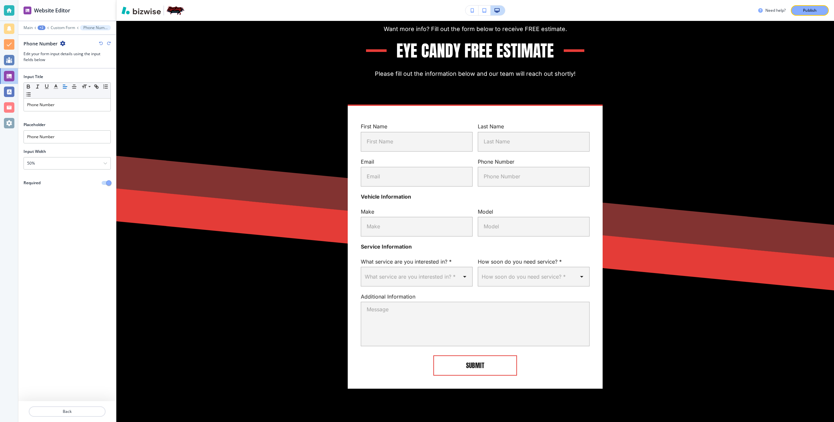
click at [102, 44] on icon "button" at bounding box center [101, 44] width 4 height 4
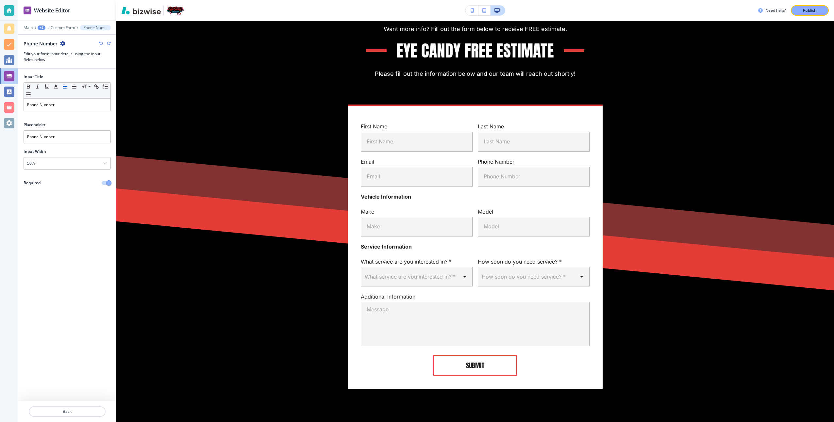
click at [102, 44] on icon "button" at bounding box center [101, 44] width 4 height 4
click at [802, 12] on div "Publish" at bounding box center [810, 11] width 21 height 6
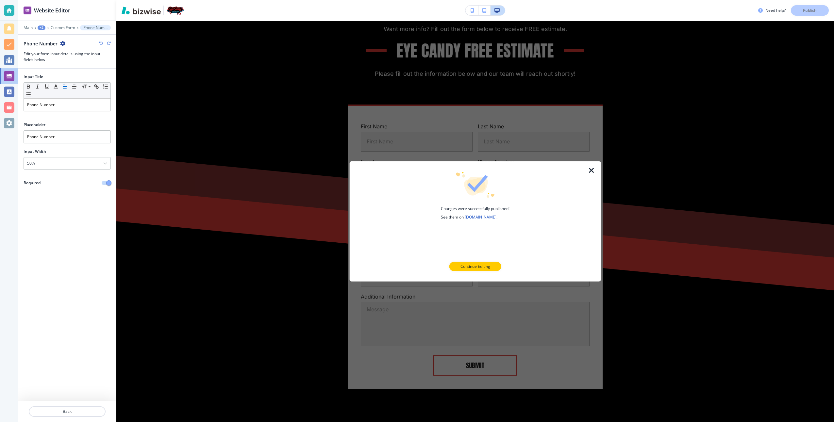
click at [593, 167] on icon "button" at bounding box center [592, 171] width 8 height 8
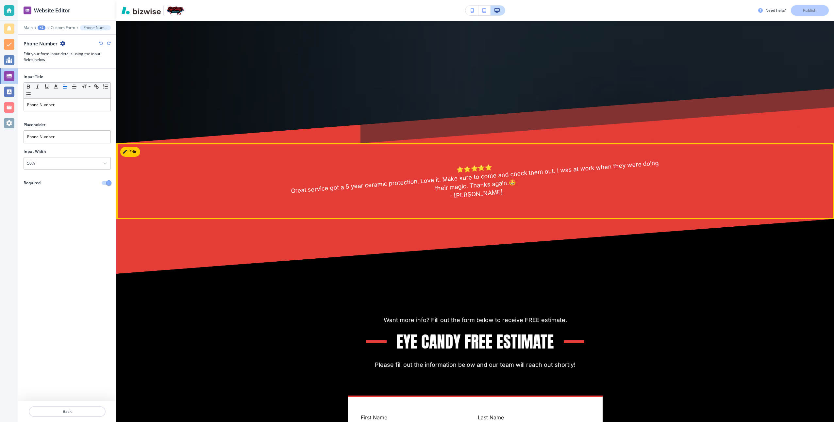
scroll to position [179, 0]
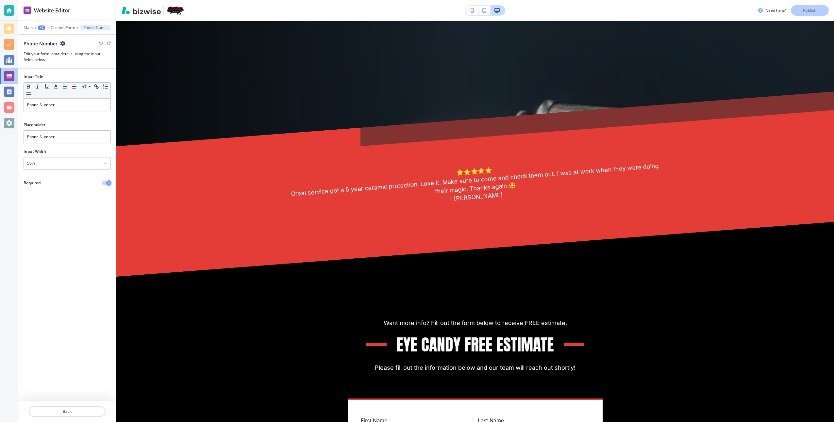
click at [483, 9] on icon "button" at bounding box center [485, 10] width 4 height 5
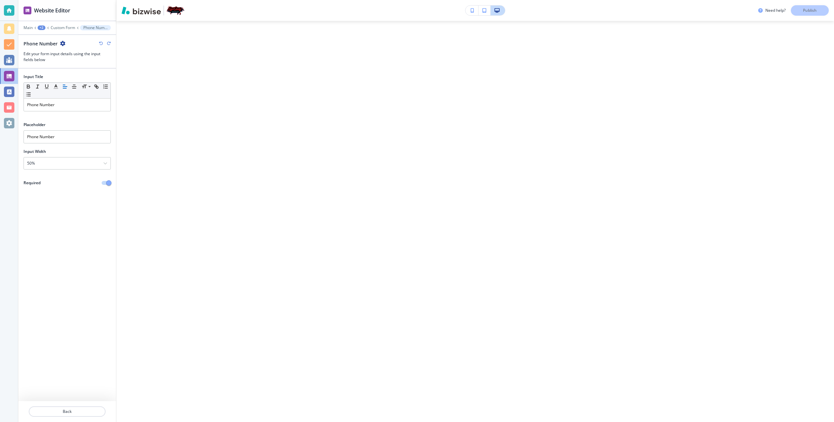
click at [474, 9] on icon "button" at bounding box center [473, 10] width 4 height 5
click at [472, 9] on icon "button" at bounding box center [473, 10] width 4 height 5
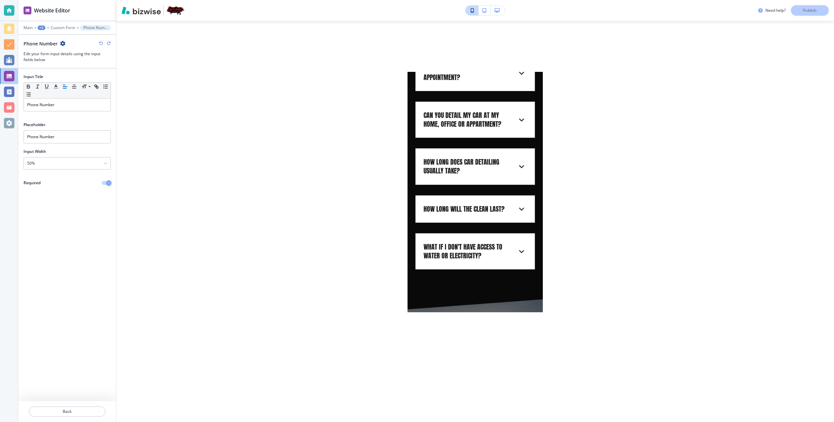
scroll to position [1831, 0]
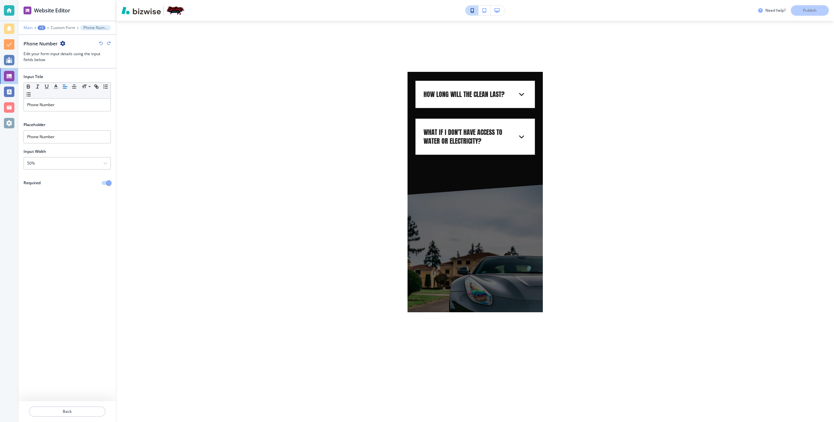
click at [31, 26] on p "Main" at bounding box center [28, 27] width 9 height 5
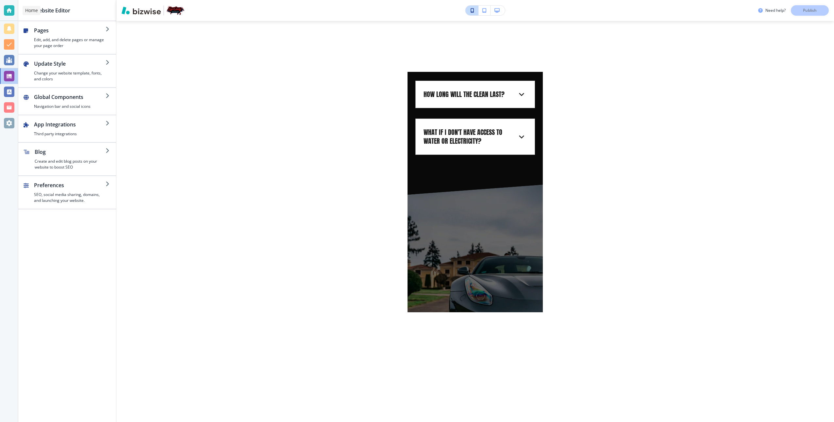
click at [7, 8] on div at bounding box center [9, 10] width 10 height 10
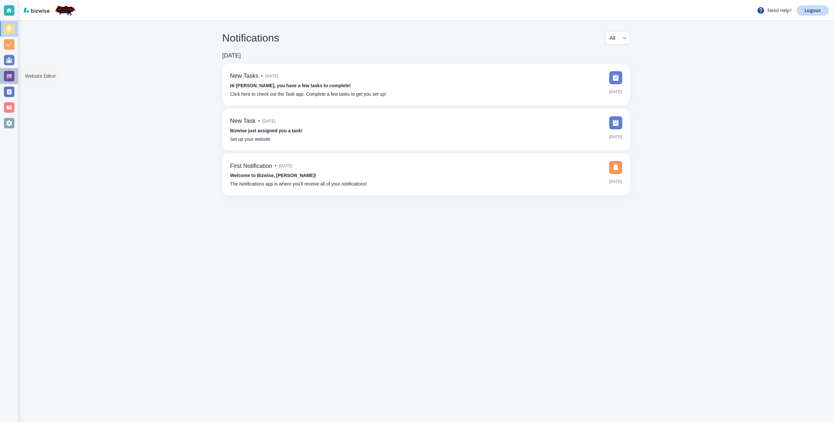
click at [4, 74] on div at bounding box center [9, 76] width 10 height 10
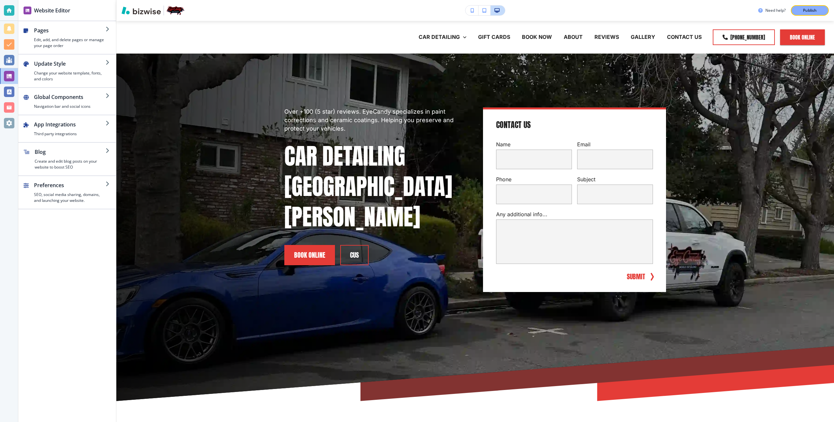
click at [469, 9] on button "button" at bounding box center [472, 11] width 13 height 10
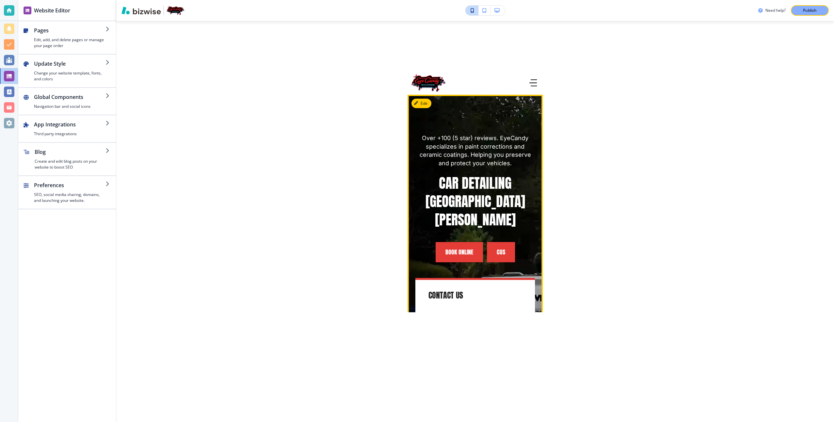
click at [493, 242] on button "cus" at bounding box center [501, 252] width 28 height 20
click at [495, 242] on button "cus" at bounding box center [501, 252] width 28 height 20
click at [494, 242] on button "cus" at bounding box center [501, 252] width 28 height 20
click at [455, 242] on link "Book online" at bounding box center [459, 252] width 47 height 20
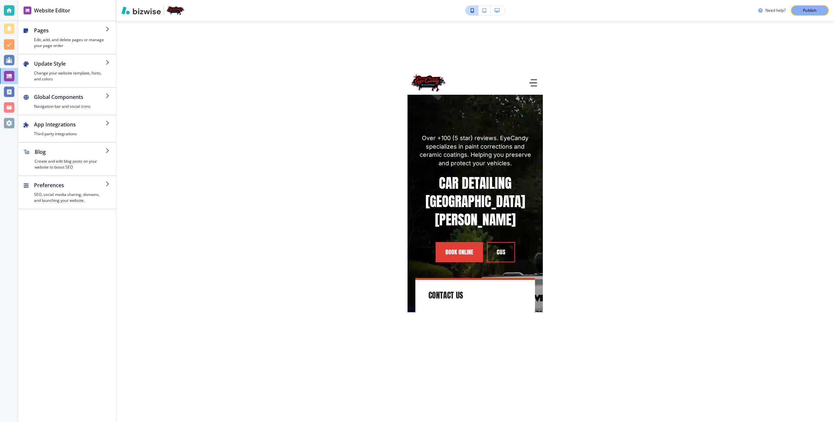
click at [499, 14] on button "button" at bounding box center [498, 11] width 14 height 10
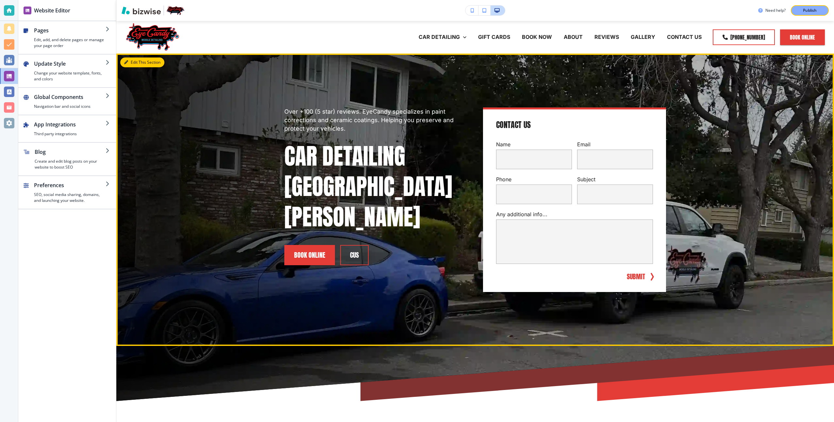
click at [132, 64] on button "Edit This Section" at bounding box center [142, 63] width 44 height 10
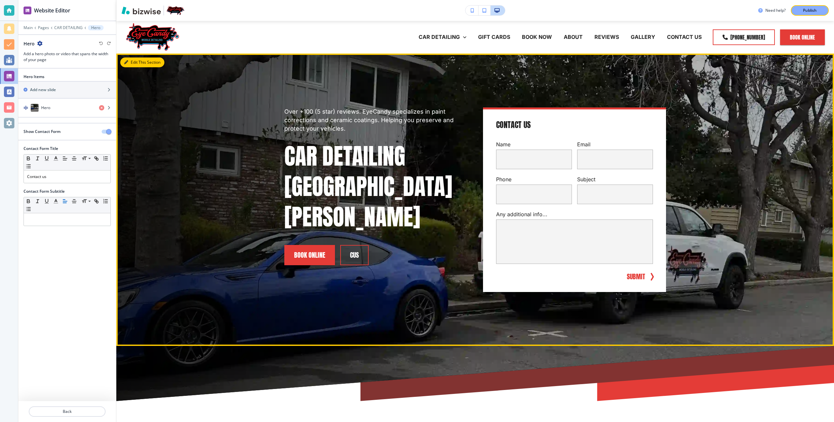
scroll to position [33, 0]
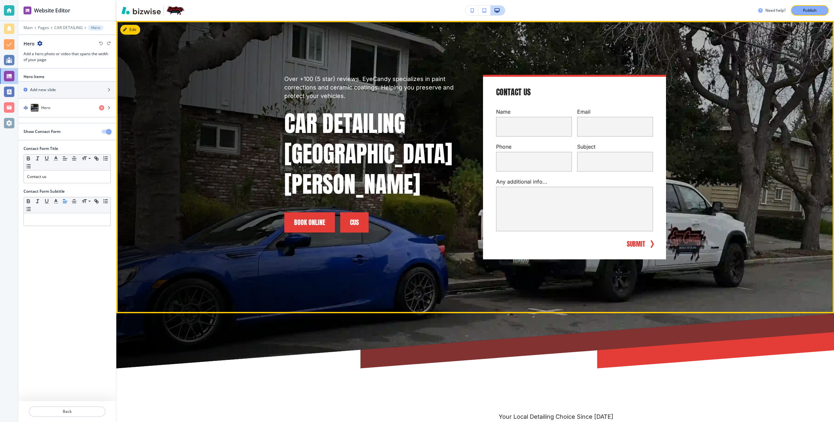
click at [359, 212] on button "cus" at bounding box center [354, 222] width 28 height 20
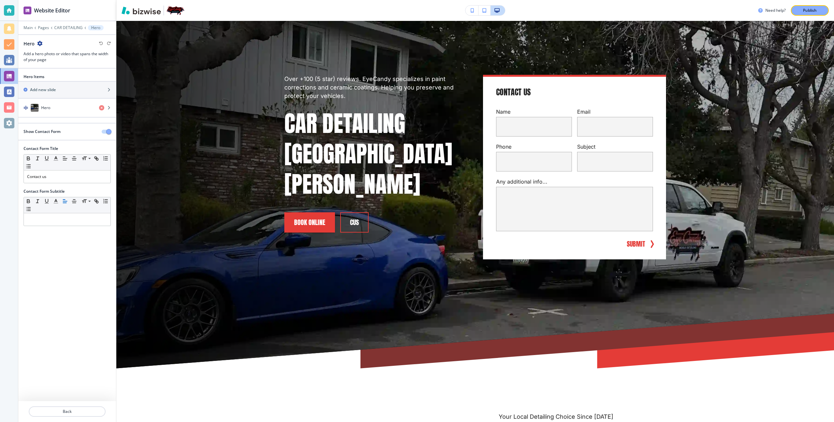
click at [134, 28] on div "Edit Over +100 (5 star) reviews. EyeCandy specializes in paint corrections and …" at bounding box center [475, 167] width 718 height 293
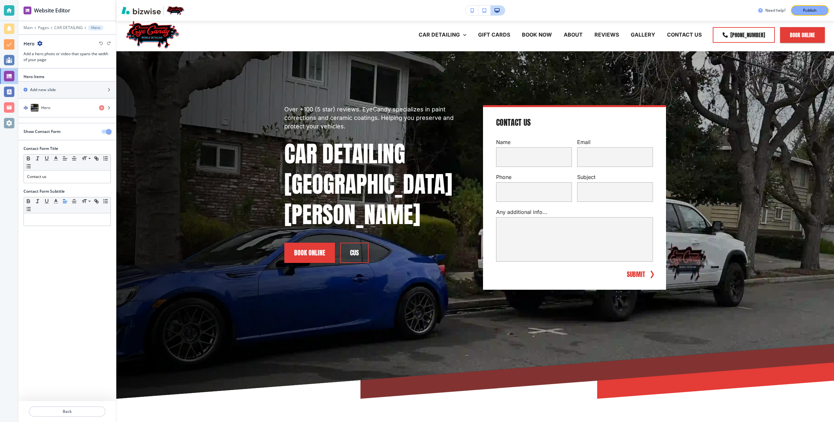
scroll to position [0, 0]
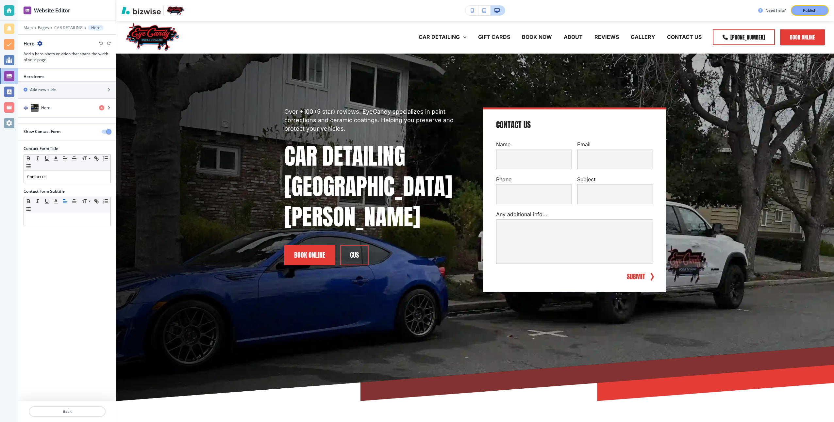
click at [233, 172] on div "Over +100 (5 star) reviews. EyeCandy specializes in paint corrections and ceram…" at bounding box center [475, 200] width 718 height 293
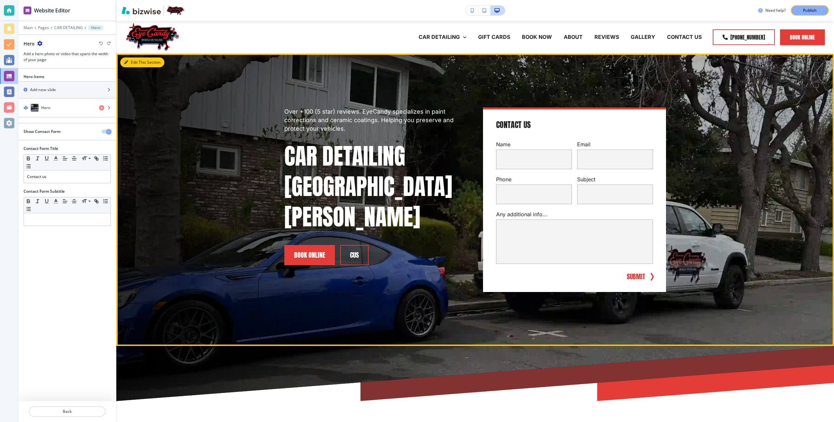
click at [137, 63] on button "Edit This Section" at bounding box center [142, 63] width 44 height 10
click at [139, 62] on button "Edit This Section" at bounding box center [142, 63] width 44 height 10
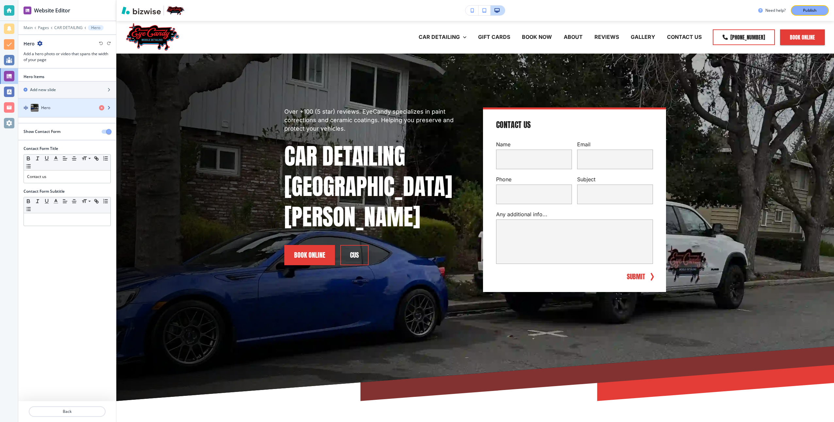
click at [62, 108] on div "Hero" at bounding box center [56, 108] width 76 height 8
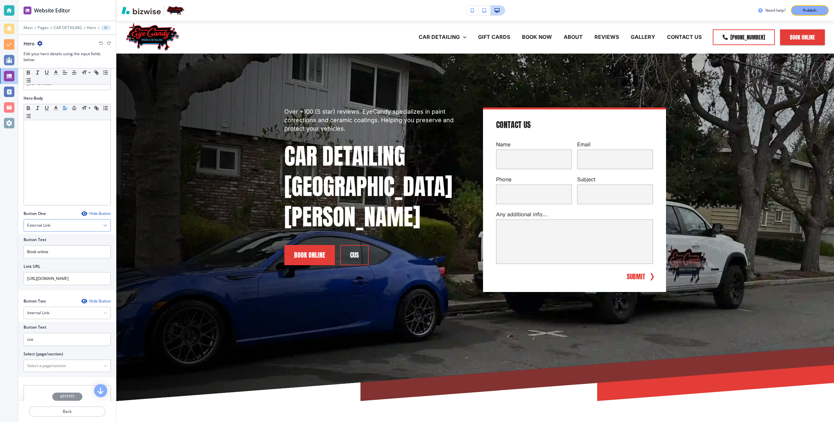
scroll to position [162, 0]
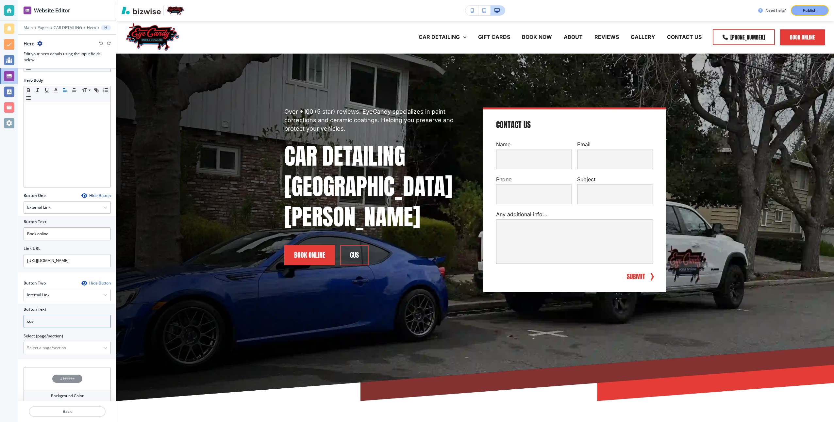
click at [53, 317] on input "cus" at bounding box center [67, 321] width 87 height 13
click at [54, 316] on input "cus" at bounding box center [67, 321] width 87 height 13
click at [56, 316] on input "cus" at bounding box center [67, 321] width 87 height 13
type input "Custom Quote"
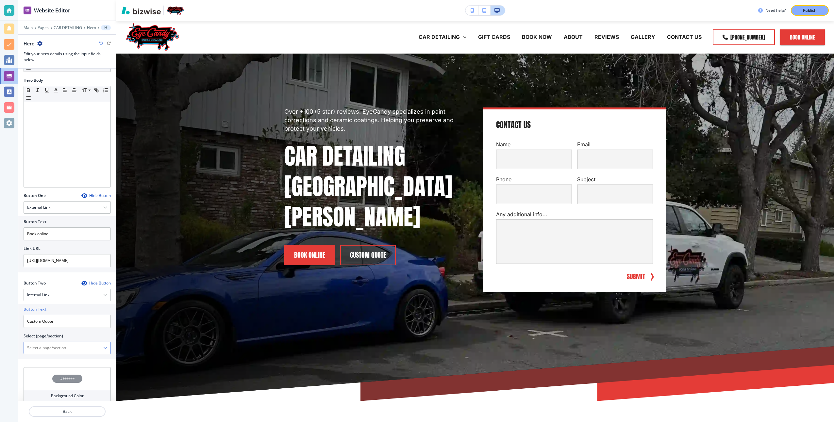
click at [60, 343] on \(page\/section\) "Manual Input" at bounding box center [63, 348] width 79 height 11
click at [96, 343] on \(page\/section\) "Manual Input" at bounding box center [63, 348] width 79 height 11
click at [59, 292] on div "Internal Link" at bounding box center [67, 295] width 87 height 12
click at [52, 359] on h4 "Internal Link" at bounding box center [67, 362] width 80 height 6
click at [58, 316] on input "text" at bounding box center [67, 321] width 87 height 13
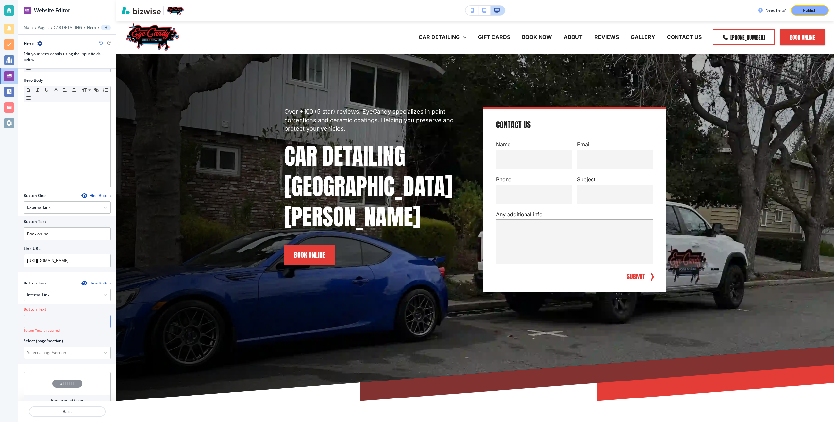
click at [58, 316] on input "text" at bounding box center [67, 321] width 87 height 13
type input "Custom Quote"
click at [57, 345] on \(page\/section\) "Manual Input" at bounding box center [63, 348] width 79 height 11
click at [103, 346] on icon "button" at bounding box center [105, 348] width 4 height 4
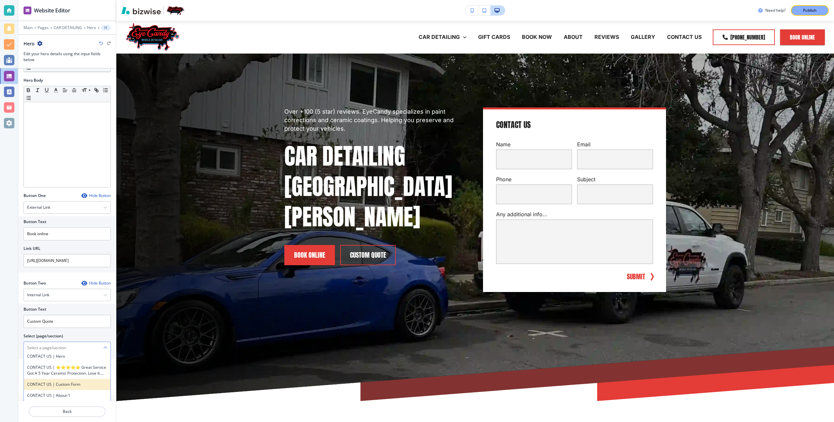
click at [76, 382] on h4 "CONTACT US | Custom Form" at bounding box center [67, 385] width 80 height 6
type \(page\/section\) "CONTACT US | Custom Form"
click at [803, 12] on p "Publish" at bounding box center [810, 11] width 14 height 6
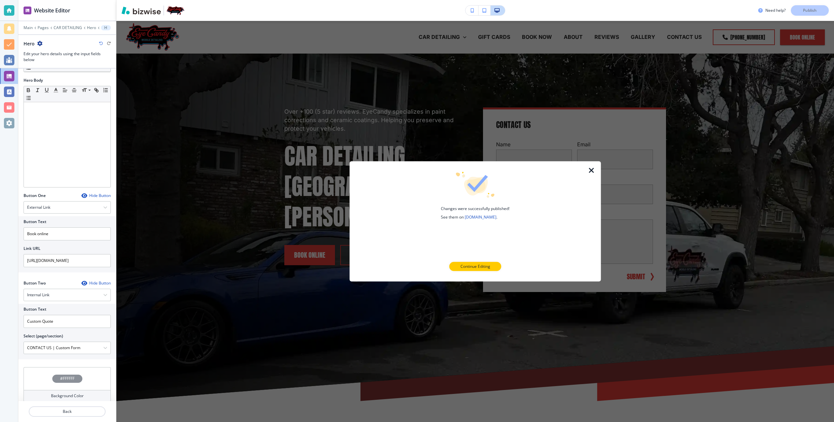
click at [472, 261] on div "Changes were successfully published! See them on [DOMAIN_NAME] . Continue Editi…" at bounding box center [475, 221] width 230 height 99
click at [472, 266] on p "Continue Editing" at bounding box center [476, 267] width 30 height 6
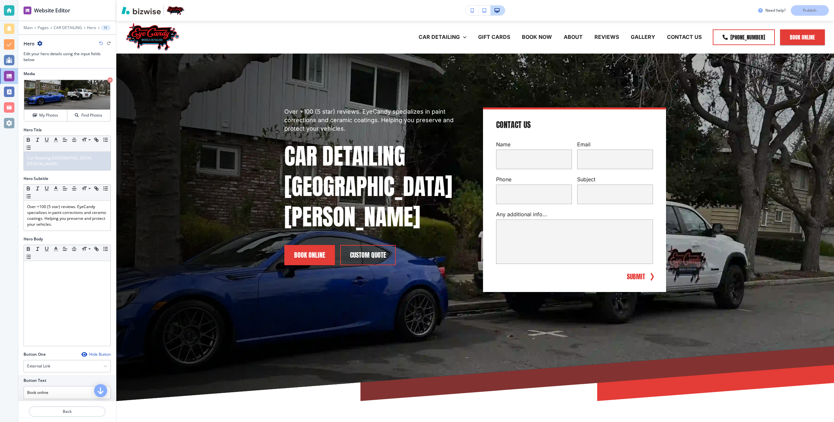
scroll to position [0, 0]
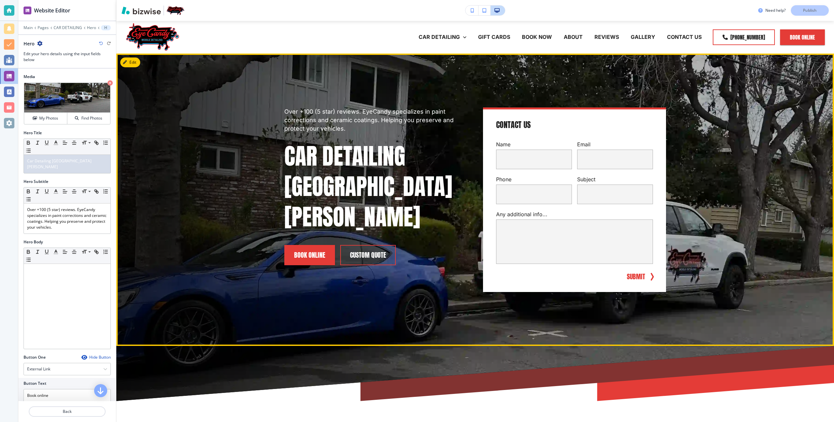
click at [138, 75] on div "Over +100 (5 star) reviews. EyeCandy specializes in paint corrections and ceram…" at bounding box center [475, 200] width 718 height 293
click at [132, 65] on button "Edit This Section" at bounding box center [142, 63] width 44 height 10
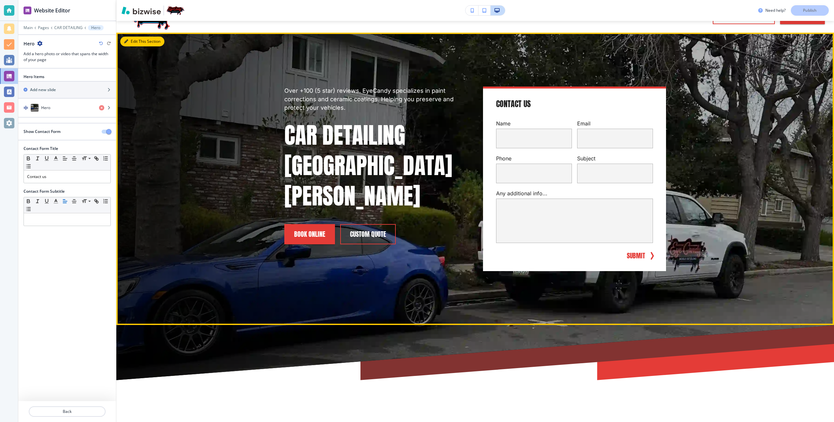
scroll to position [33, 0]
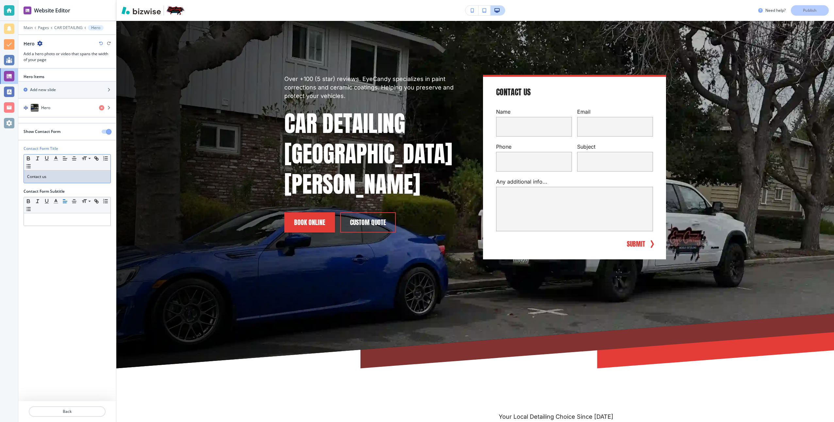
click at [55, 176] on p "Contact us" at bounding box center [67, 177] width 80 height 6
click at [62, 108] on div "Hero" at bounding box center [56, 108] width 76 height 8
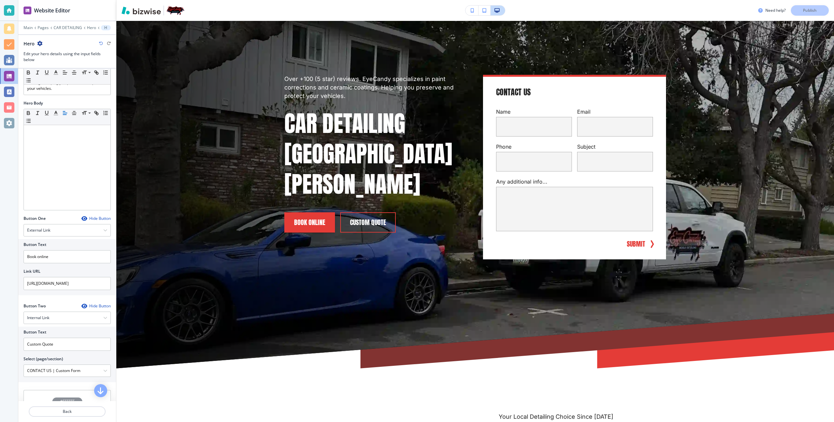
scroll to position [162, 0]
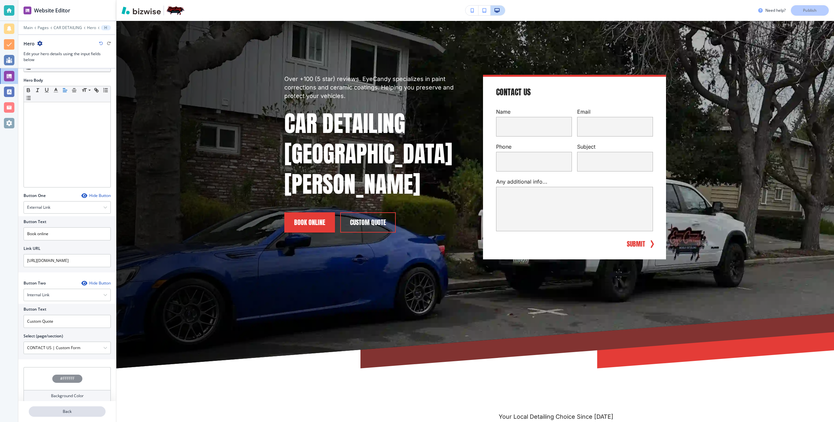
click at [71, 414] on p "Back" at bounding box center [67, 412] width 76 height 6
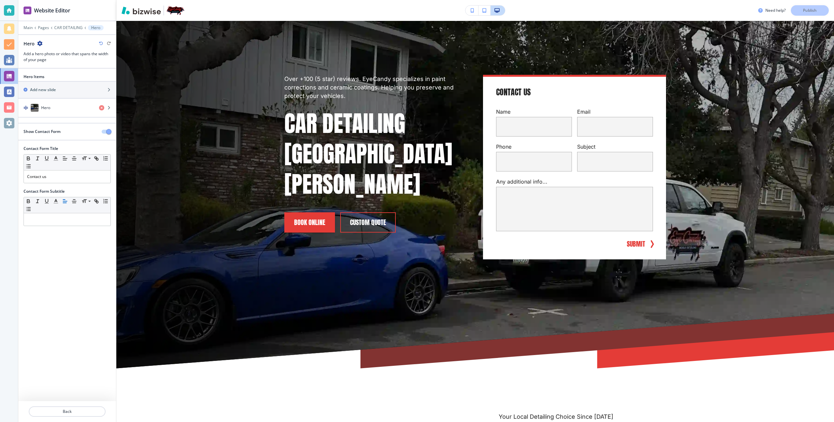
click at [53, 147] on h2 "Contact Form Title" at bounding box center [41, 149] width 35 height 6
click at [55, 147] on h2 "Contact Form Title" at bounding box center [41, 149] width 35 height 6
click at [42, 178] on p "Contact us" at bounding box center [67, 177] width 80 height 6
click at [44, 178] on p "Contact us" at bounding box center [67, 177] width 80 height 6
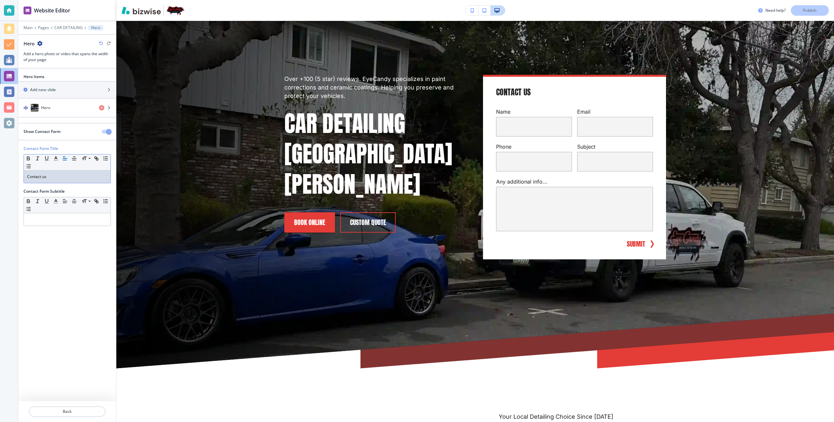
click at [50, 177] on p "Contact us" at bounding box center [67, 177] width 80 height 6
click at [108, 131] on span "button" at bounding box center [108, 131] width 5 height 5
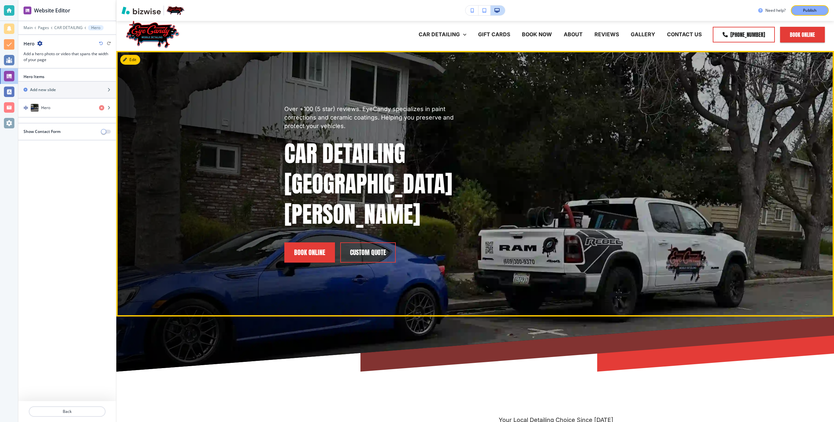
scroll to position [0, 0]
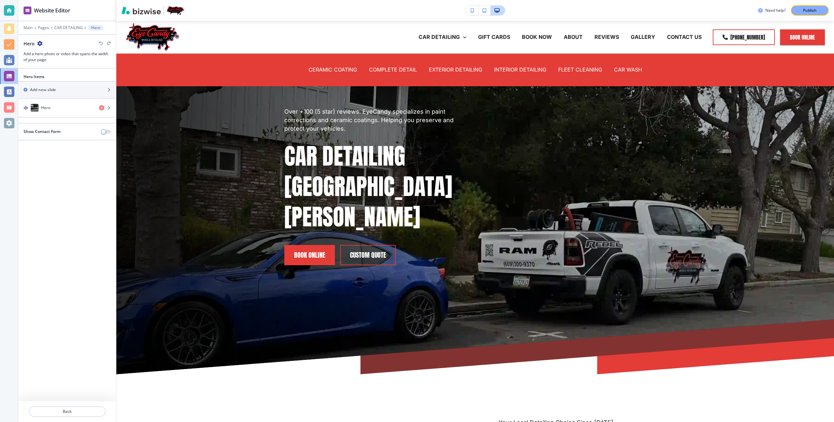
click at [487, 11] on button "button" at bounding box center [485, 11] width 12 height 10
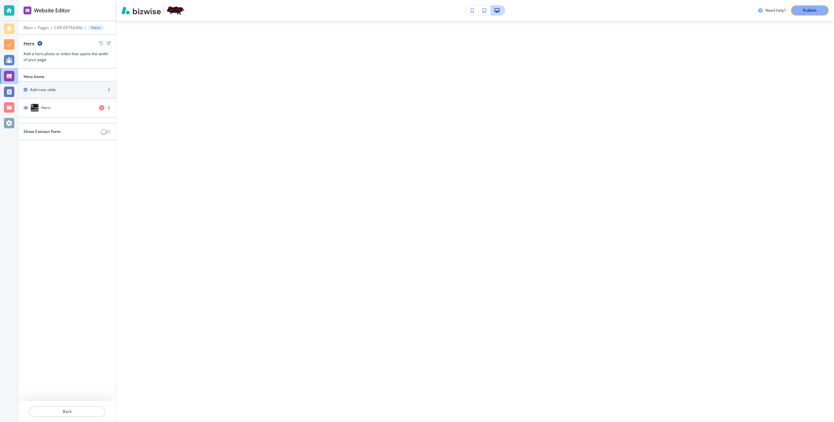
click at [470, 8] on button "button" at bounding box center [472, 11] width 13 height 10
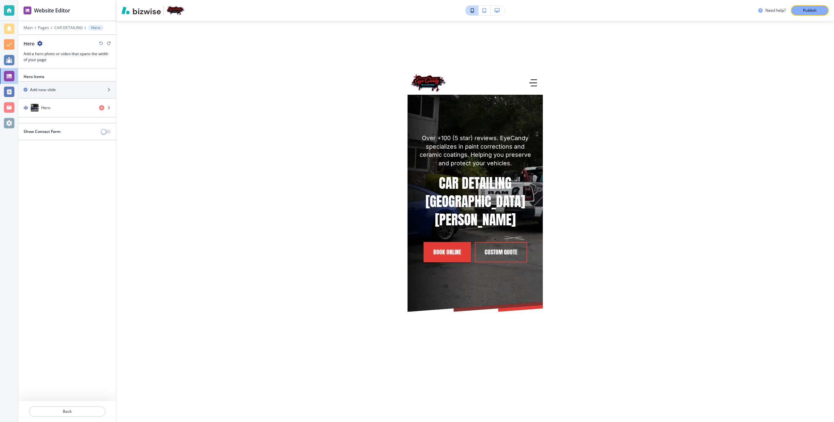
click at [472, 11] on icon "button" at bounding box center [473, 10] width 4 height 5
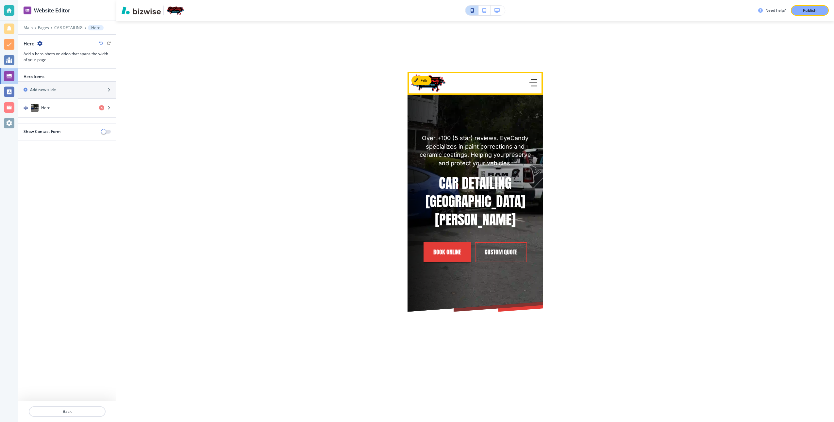
click at [530, 82] on icon "button" at bounding box center [534, 82] width 8 height 7
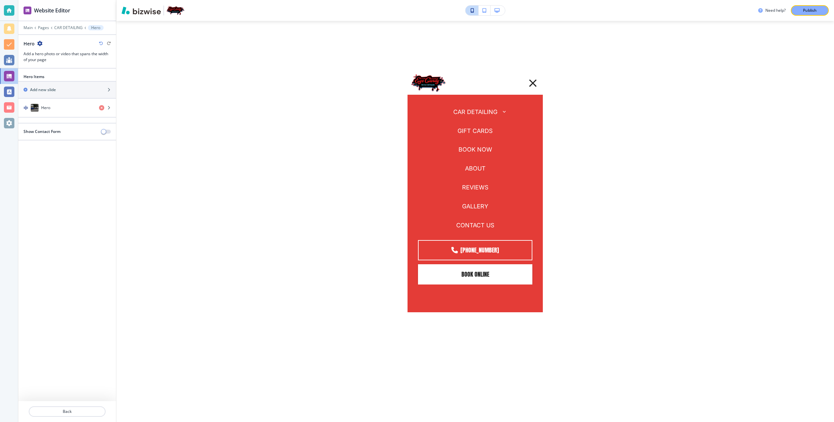
click at [498, 112] on button "button" at bounding box center [505, 112] width 14 height 14
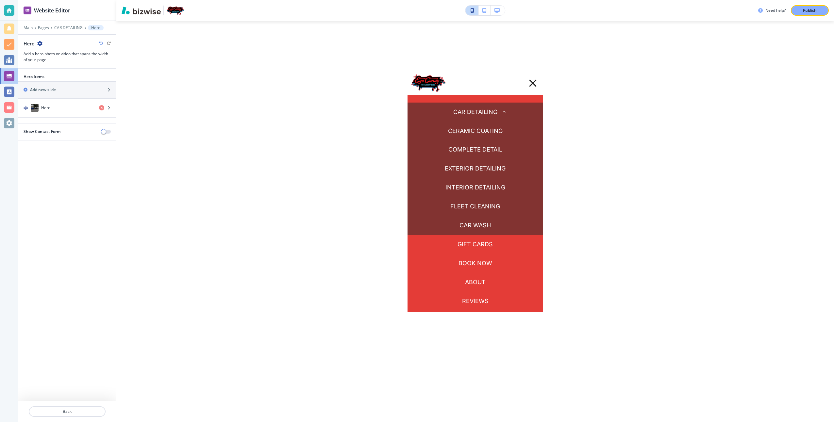
click at [501, 110] on icon "button" at bounding box center [504, 112] width 6 height 6
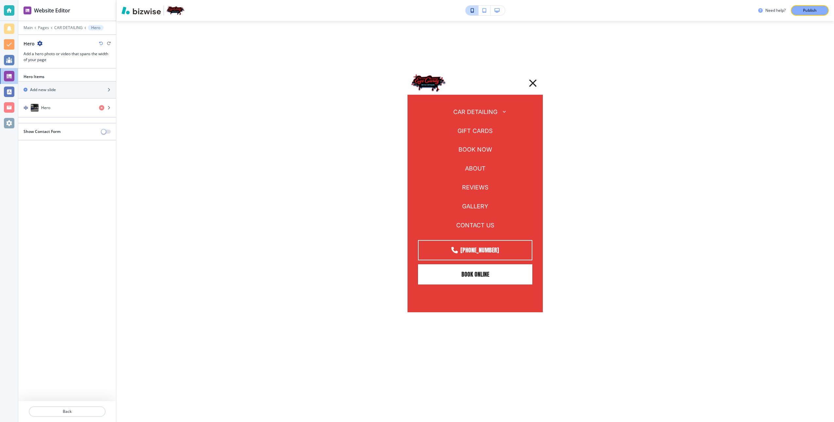
click at [228, 242] on div "Need help? Publish Edit CAR DETAILING CERAMIC COATING COMPLETE DETAIL EXTERIOR …" at bounding box center [475, 211] width 718 height 422
click at [501, 113] on icon "button" at bounding box center [504, 112] width 6 height 6
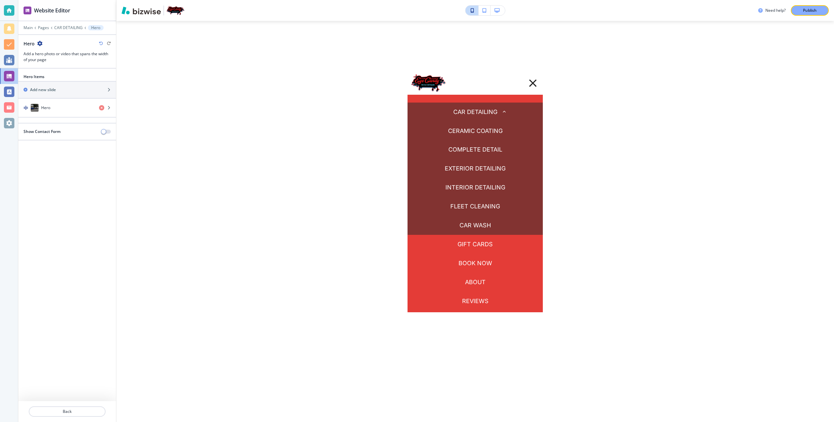
click at [468, 226] on p "CAR WASH" at bounding box center [475, 225] width 31 height 8
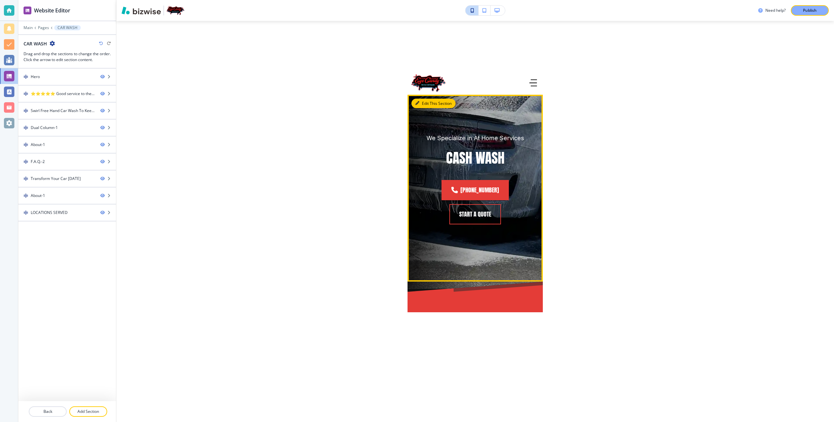
click at [427, 103] on button "Edit This Section" at bounding box center [434, 104] width 44 height 10
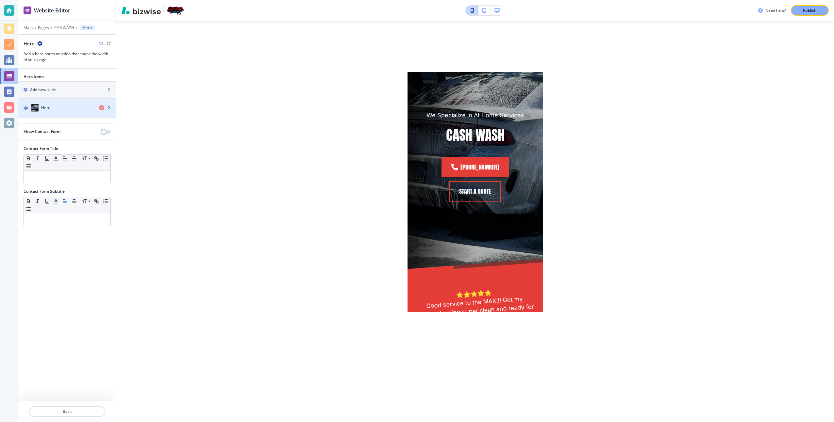
click at [62, 107] on div "Hero" at bounding box center [56, 108] width 76 height 8
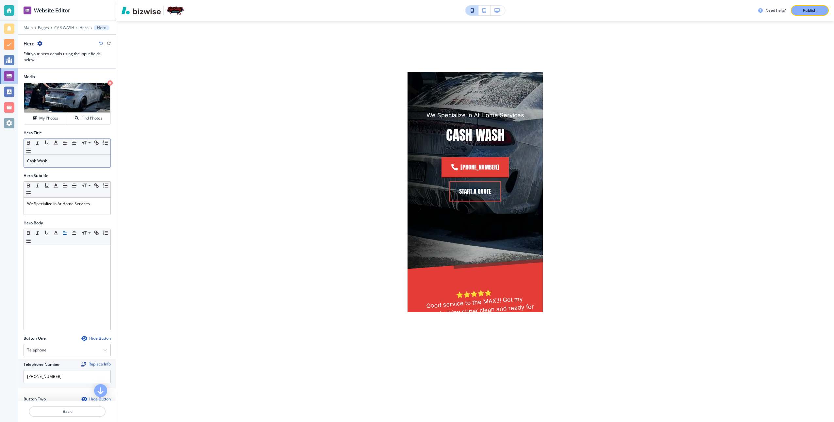
click at [54, 163] on p "Cash Wash" at bounding box center [67, 161] width 80 height 6
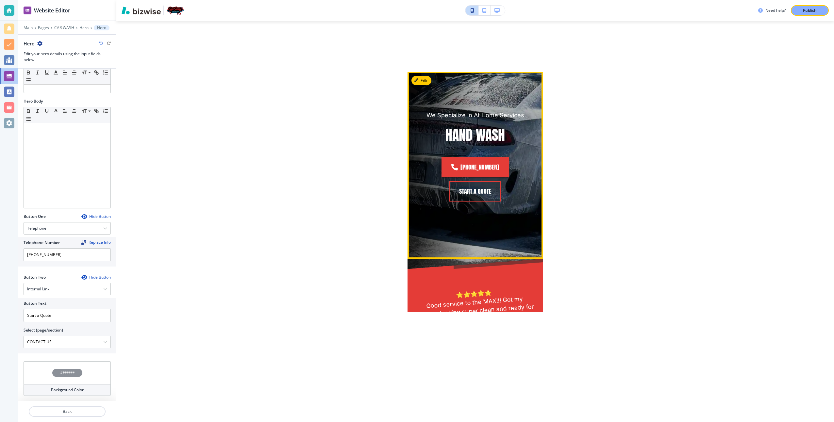
scroll to position [0, 0]
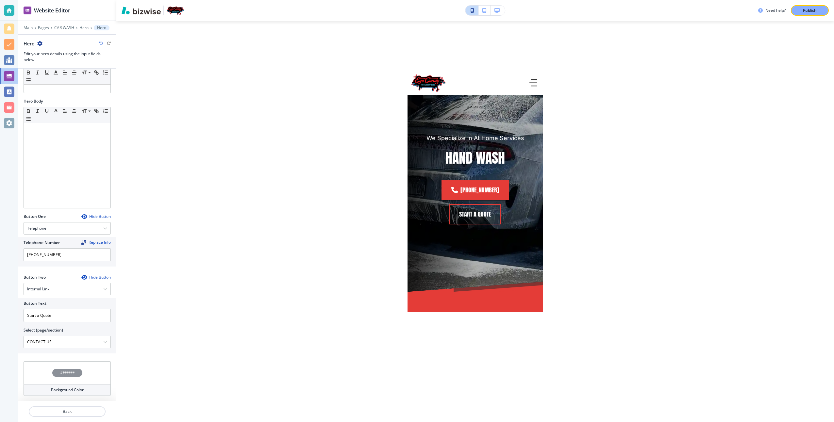
click at [161, 310] on div "Need help? Publish Edit CAR DETAILING CERAMIC COATING COMPLETE DETAIL EXTERIOR …" at bounding box center [475, 211] width 718 height 422
click at [811, 10] on p "Publish" at bounding box center [810, 11] width 14 height 6
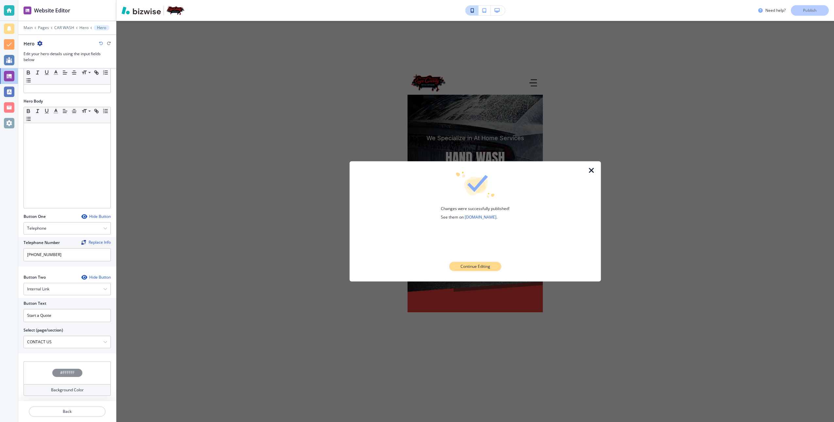
click at [485, 267] on p "Continue Editing" at bounding box center [476, 267] width 30 height 6
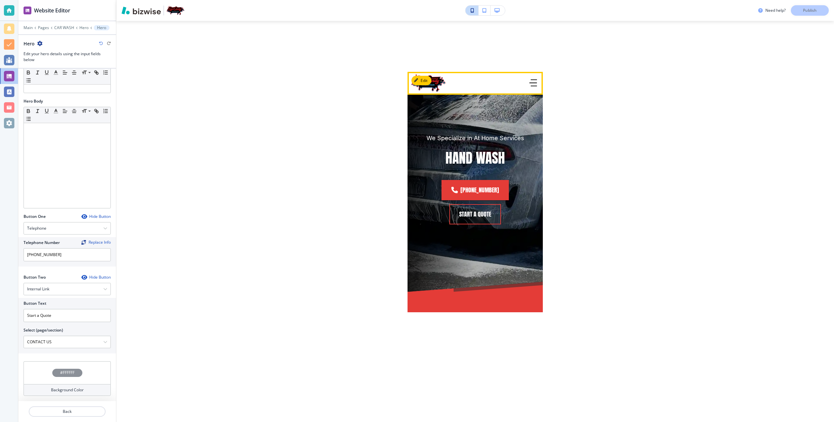
click at [532, 80] on icon "button" at bounding box center [534, 80] width 6 height 0
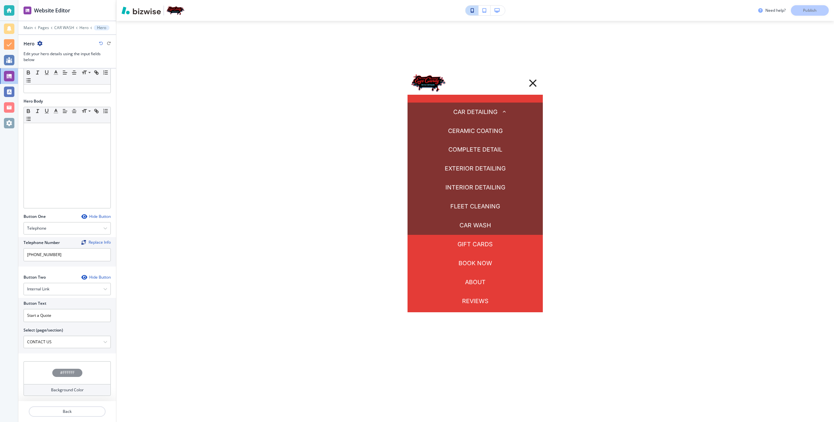
click at [498, 111] on button "button" at bounding box center [505, 112] width 14 height 14
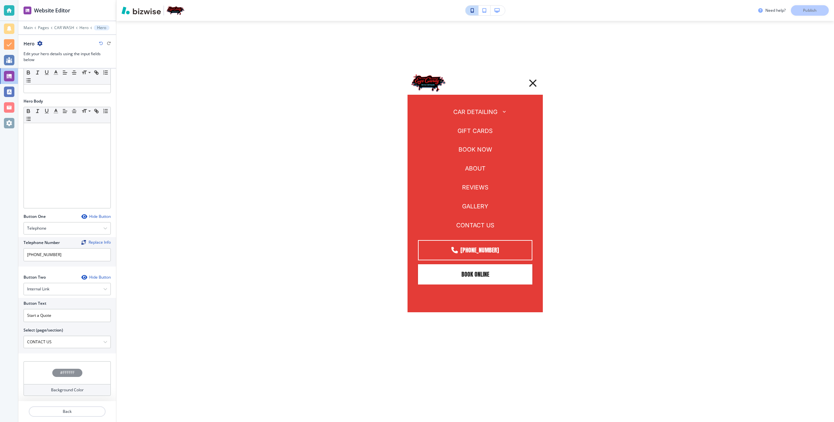
click at [483, 100] on div "CAR DETAILING CERAMIC COATING COMPLETE DETAIL EXTERIOR DETAILING INTERIOR DETAI…" at bounding box center [475, 204] width 135 height 218
drag, startPoint x: 485, startPoint y: 111, endPoint x: 497, endPoint y: 111, distance: 11.8
click at [486, 111] on p "CAR DETAILING" at bounding box center [475, 112] width 44 height 8
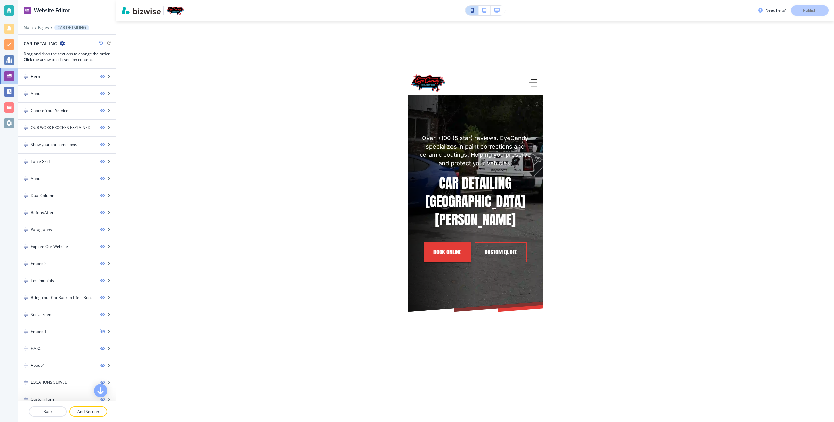
click at [498, 111] on button "button" at bounding box center [505, 112] width 14 height 14
click at [519, 85] on header at bounding box center [475, 83] width 135 height 23
click at [530, 84] on icon "button" at bounding box center [534, 82] width 8 height 7
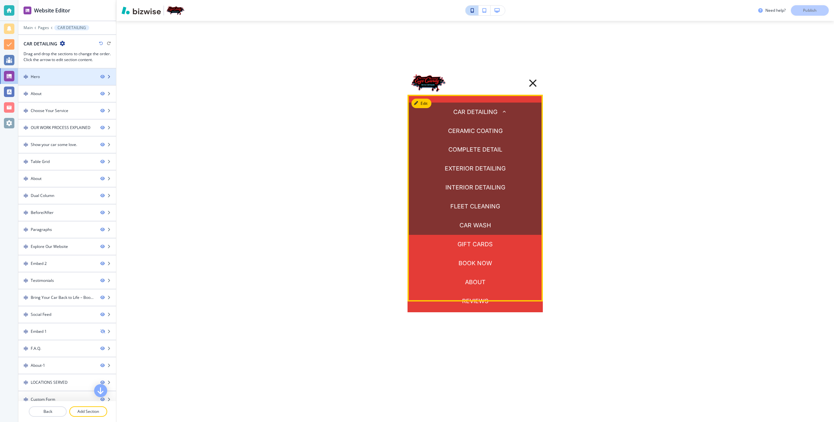
click at [64, 82] on div at bounding box center [67, 82] width 98 height 5
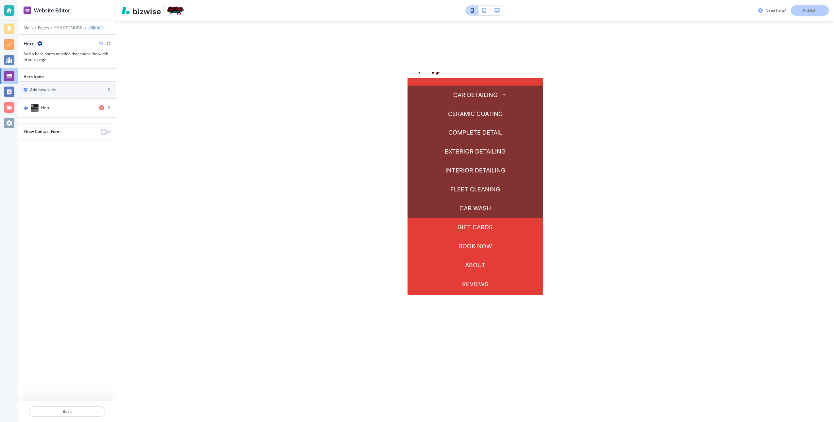
scroll to position [23, 0]
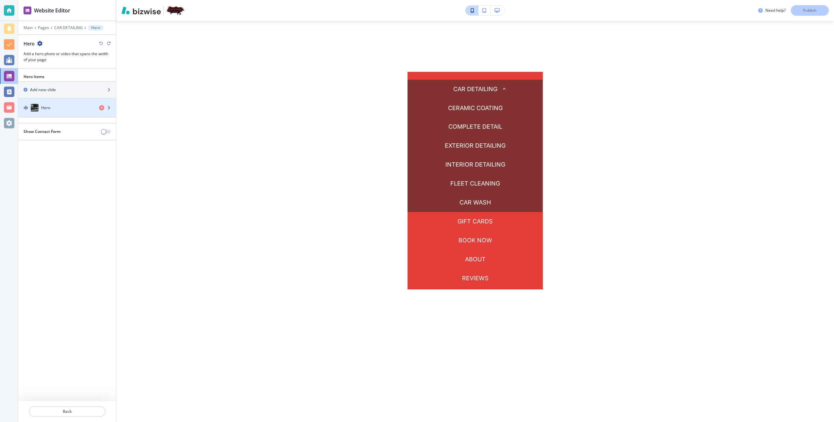
click at [43, 107] on h4 "Hero" at bounding box center [45, 108] width 9 height 6
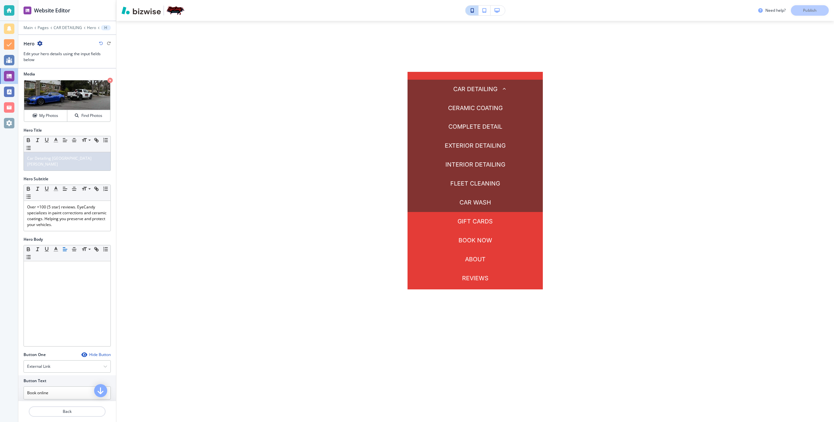
scroll to position [0, 0]
click at [501, 11] on button "button" at bounding box center [498, 11] width 14 height 10
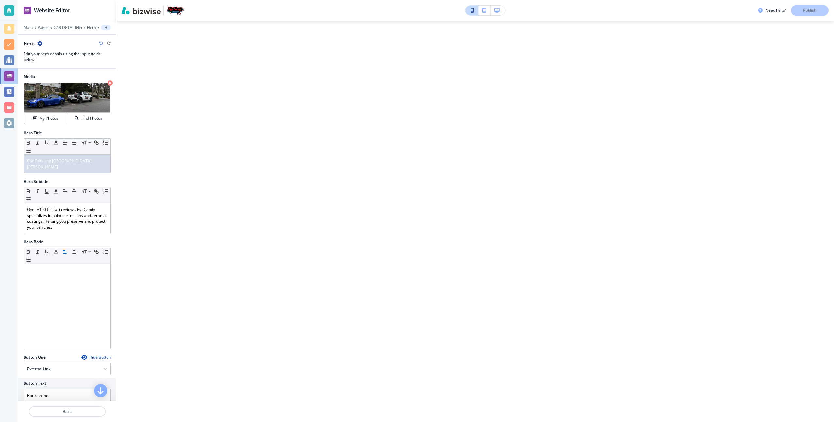
click at [497, 11] on icon "button" at bounding box center [497, 10] width 5 height 5
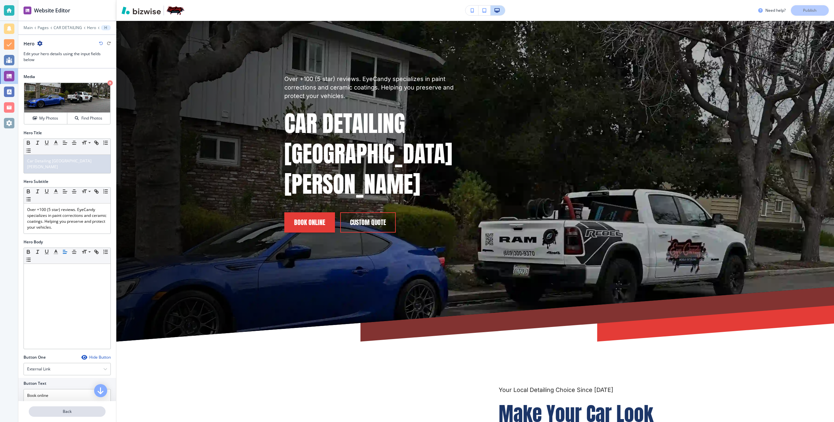
click at [77, 414] on p "Back" at bounding box center [67, 412] width 76 height 6
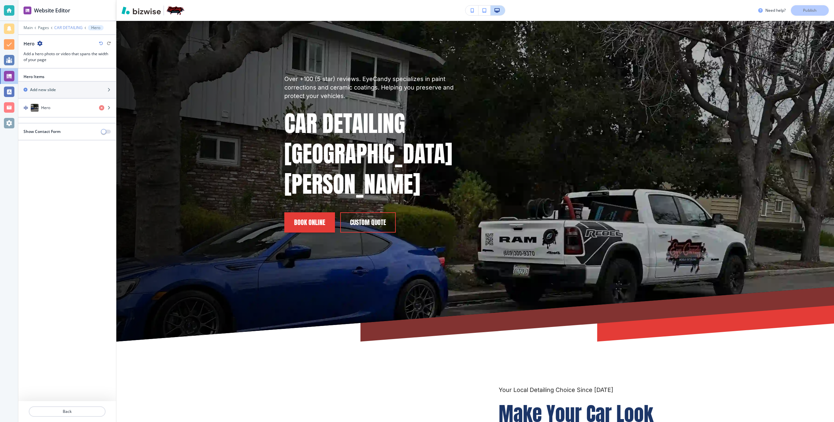
click at [56, 27] on p "CAR DETAILING" at bounding box center [68, 27] width 28 height 5
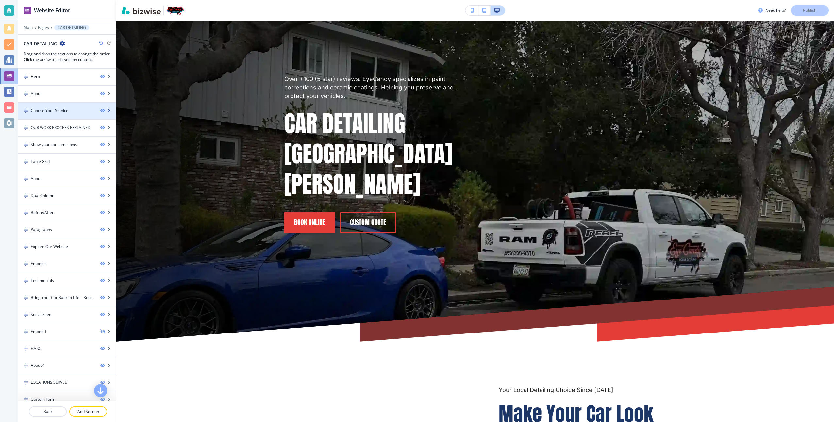
click at [107, 112] on icon "button" at bounding box center [109, 111] width 4 height 4
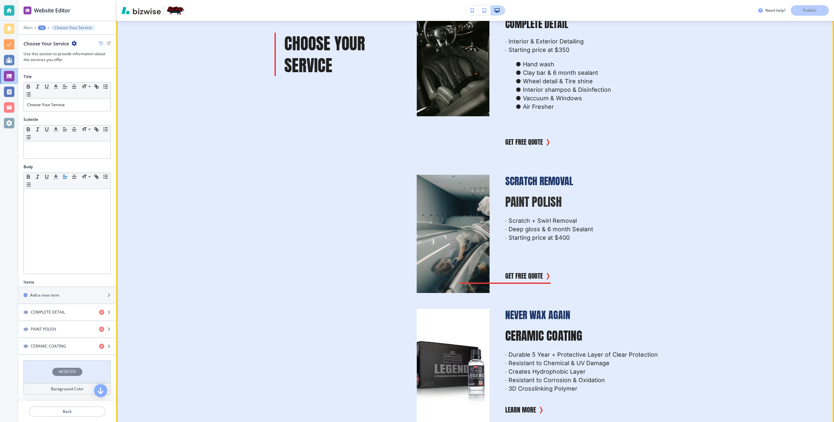
scroll to position [610, 0]
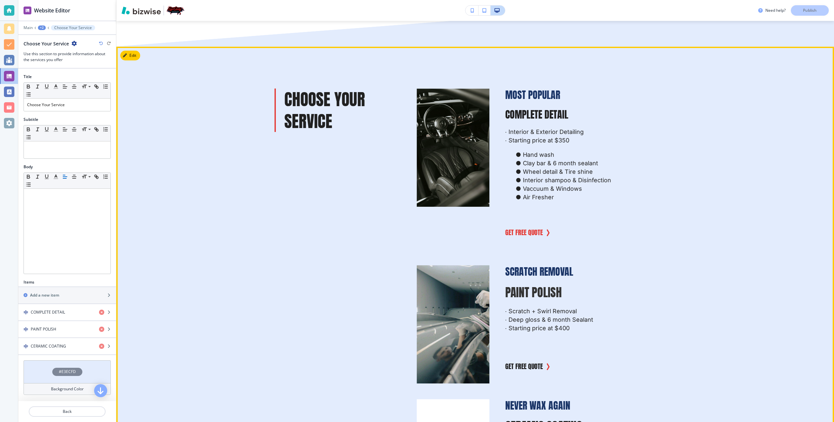
click at [516, 239] on link "Get Free Quote" at bounding box center [524, 232] width 38 height 13
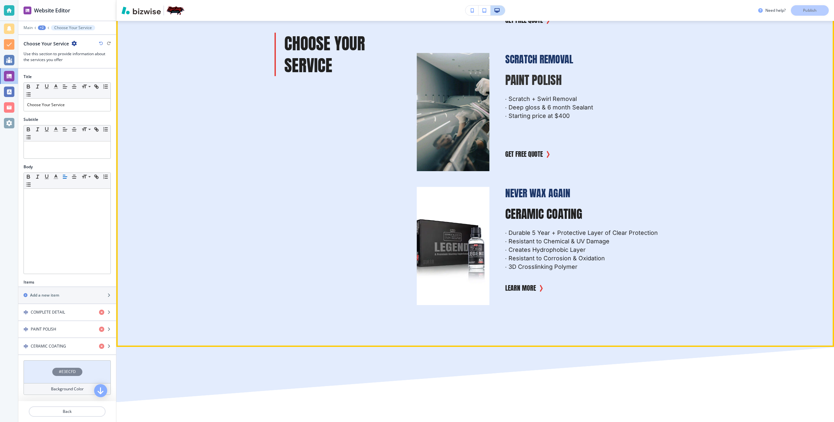
scroll to position [741, 0]
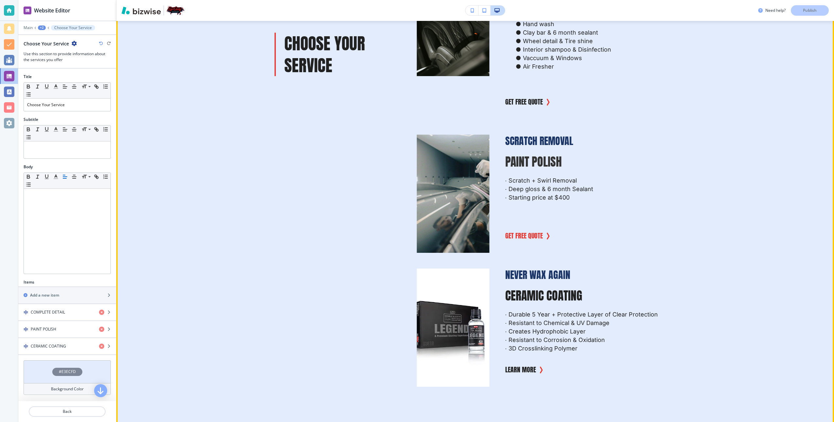
click at [520, 243] on link "Get Free Quote" at bounding box center [524, 235] width 38 height 13
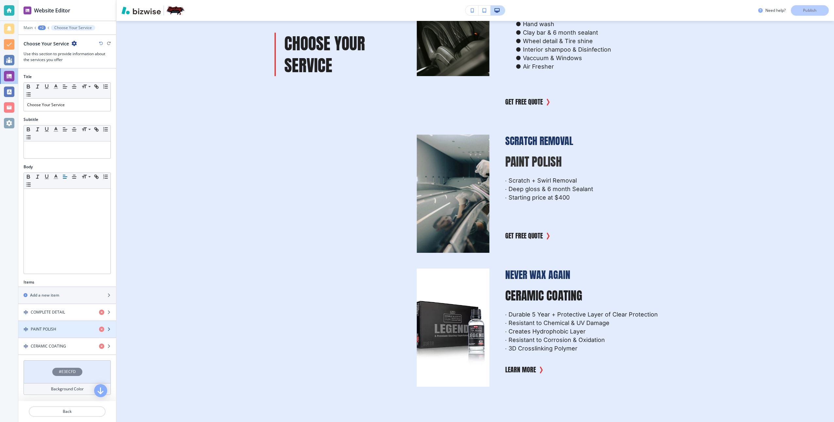
click at [51, 332] on h4 "PAINT POLISH" at bounding box center [43, 330] width 25 height 6
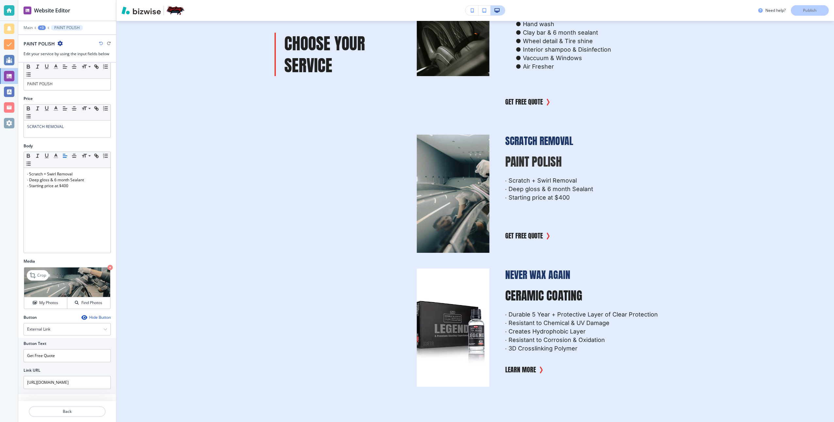
scroll to position [16, 0]
click at [77, 328] on div "External Link" at bounding box center [67, 329] width 87 height 12
click at [51, 392] on div "Internal Link" at bounding box center [67, 395] width 87 height 11
click at [61, 352] on input "text" at bounding box center [67, 355] width 87 height 13
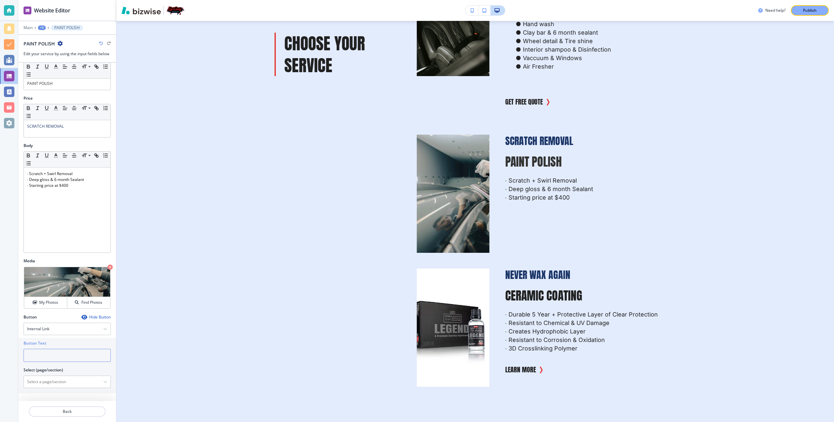
click at [61, 352] on input "text" at bounding box center [67, 355] width 87 height 13
type input "Get Free Quote"
click at [84, 382] on \(page\/section\) "Manual Input" at bounding box center [63, 382] width 79 height 11
click at [103, 381] on icon "button" at bounding box center [105, 382] width 4 height 4
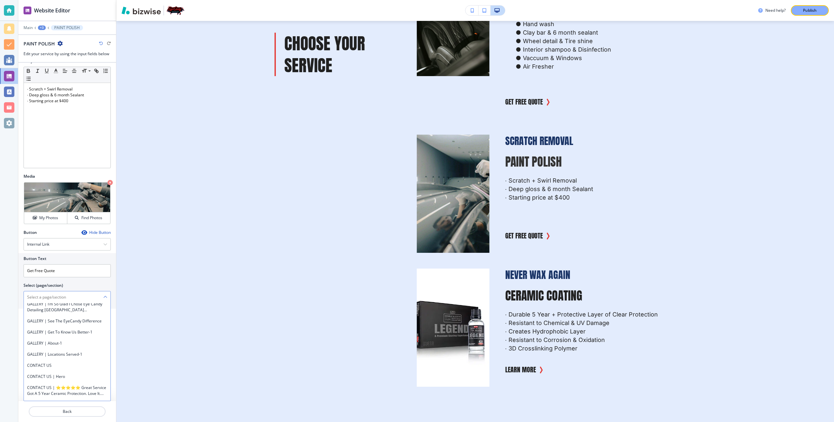
scroll to position [1942, 0]
click at [83, 334] on h4 "CONTACT US | Custom Form" at bounding box center [67, 334] width 80 height 6
type \(page\/section\) "CONTACT US | Custom Form"
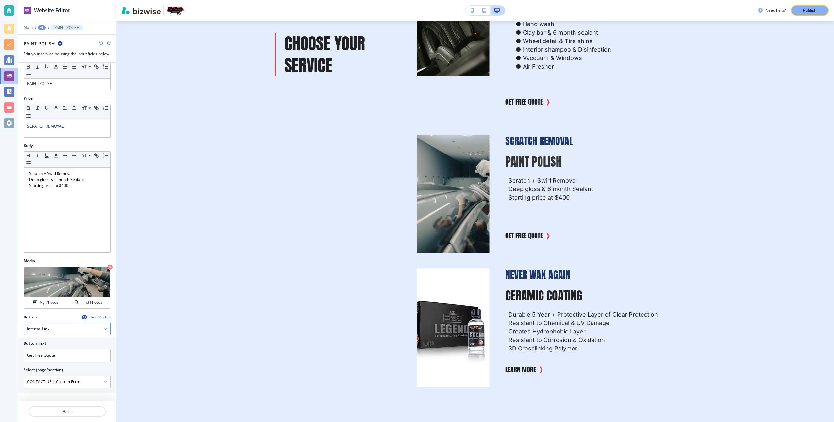
scroll to position [15, 0]
click at [812, 11] on p "Publish" at bounding box center [810, 11] width 14 height 6
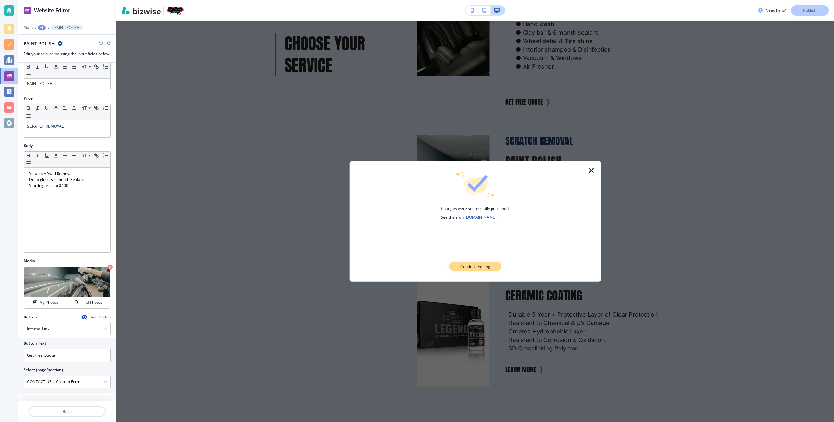
click at [483, 268] on p "Continue Editing" at bounding box center [476, 267] width 30 height 6
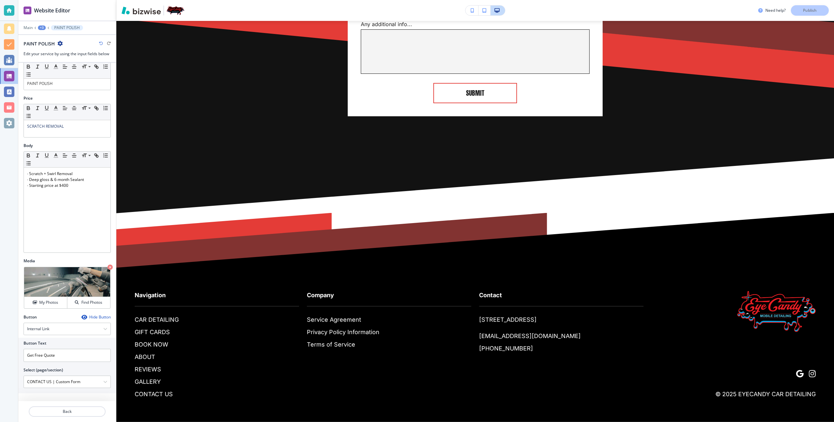
scroll to position [7327, 0]
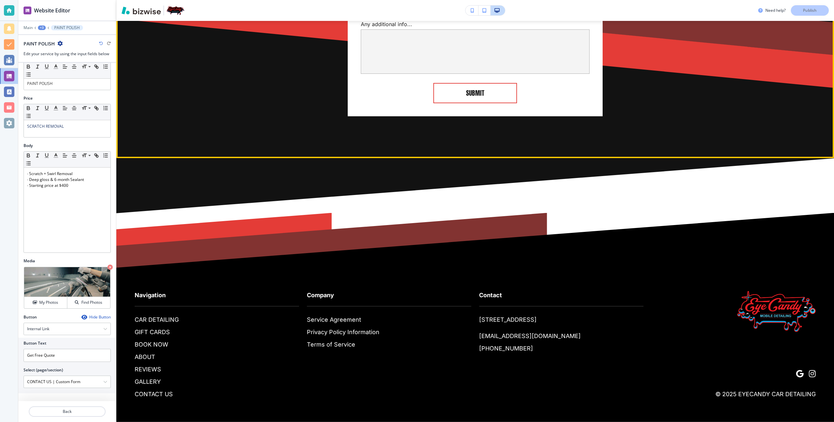
click at [402, 116] on div "Name Email Phone Subject Any additional info... x SUBMIT" at bounding box center [475, 24] width 255 height 184
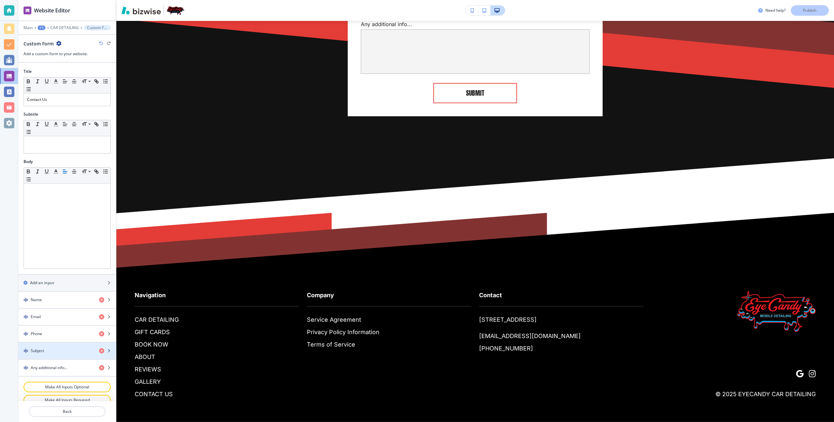
scroll to position [0, 0]
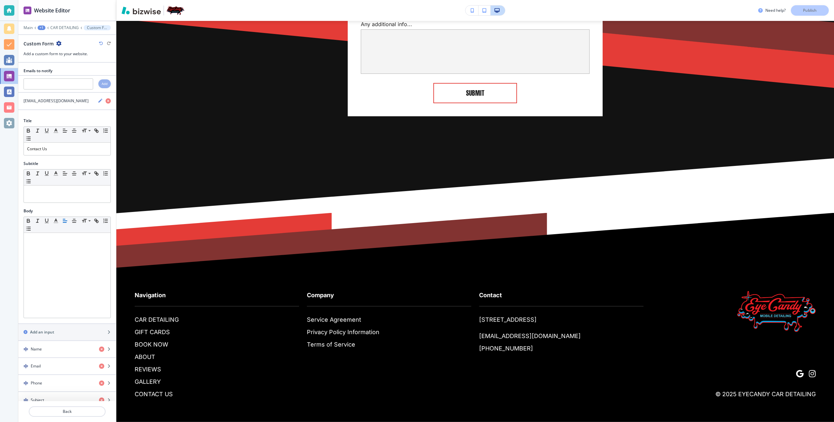
click at [175, 9] on img "button" at bounding box center [176, 10] width 18 height 9
